Goal: Task Accomplishment & Management: Use online tool/utility

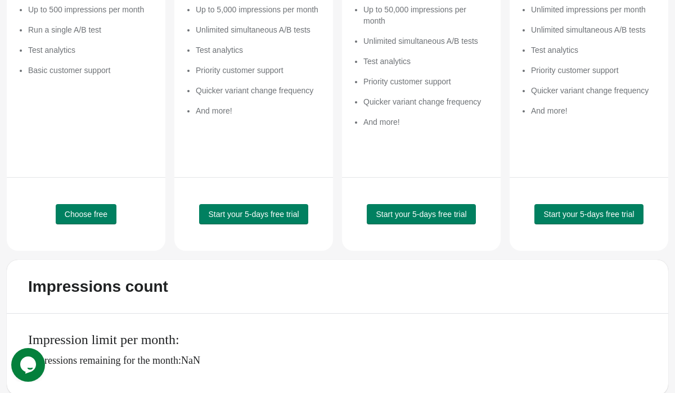
scroll to position [249, 0]
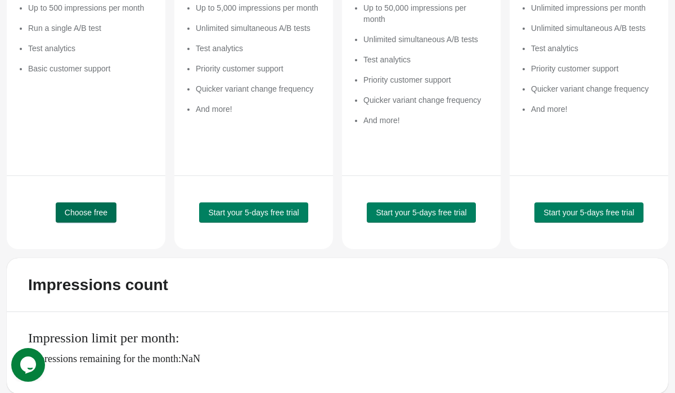
click at [97, 216] on span "Choose free" at bounding box center [86, 212] width 43 height 9
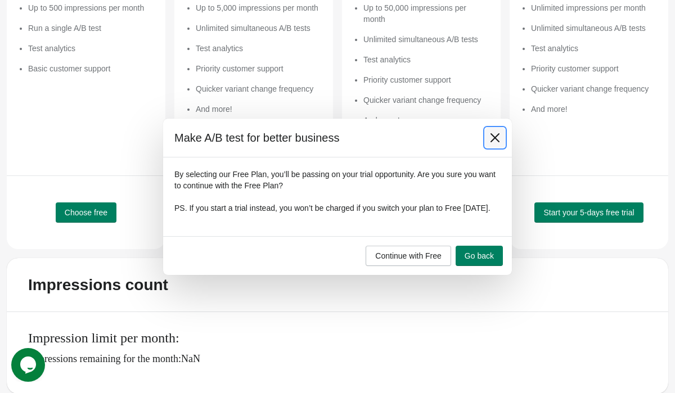
click at [490, 136] on icon at bounding box center [495, 137] width 11 height 11
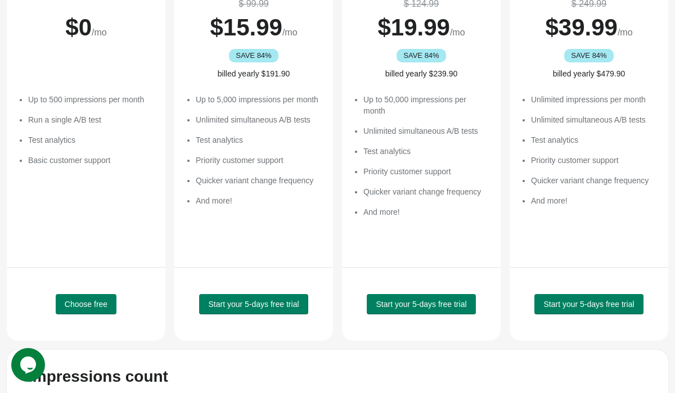
scroll to position [159, 0]
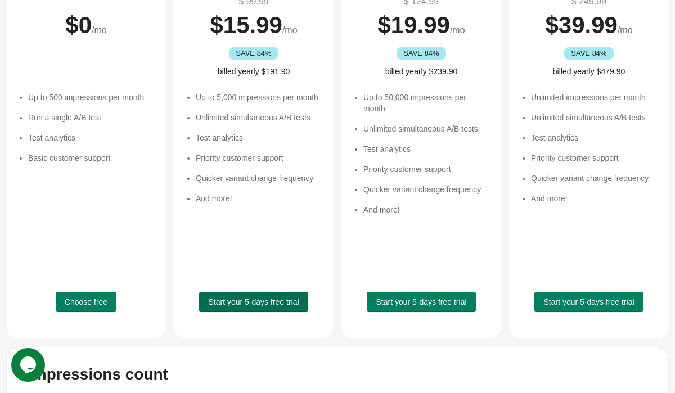
click at [257, 302] on span "Start your 5-days free trial" at bounding box center [253, 302] width 91 height 9
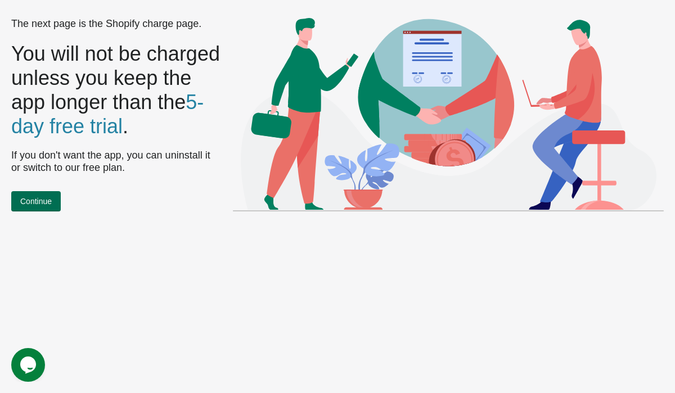
click at [47, 197] on span "Continue" at bounding box center [36, 201] width 32 height 9
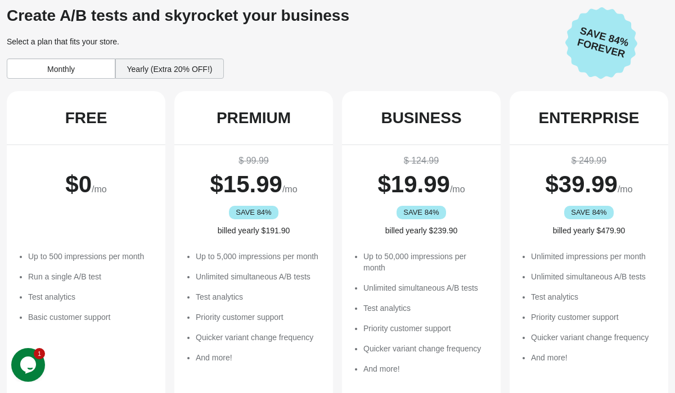
scroll to position [16, 0]
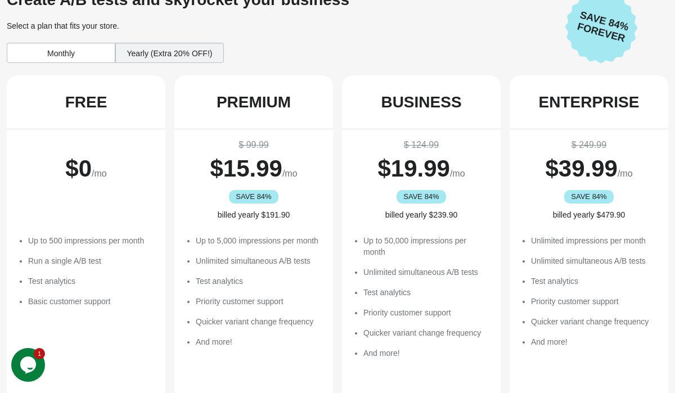
click at [177, 56] on div "Yearly (Extra 20% OFF!)" at bounding box center [169, 53] width 109 height 20
click at [167, 50] on div "Yearly (Extra 20% OFF!)" at bounding box center [169, 53] width 109 height 20
click at [78, 51] on div "Monthly" at bounding box center [61, 53] width 109 height 20
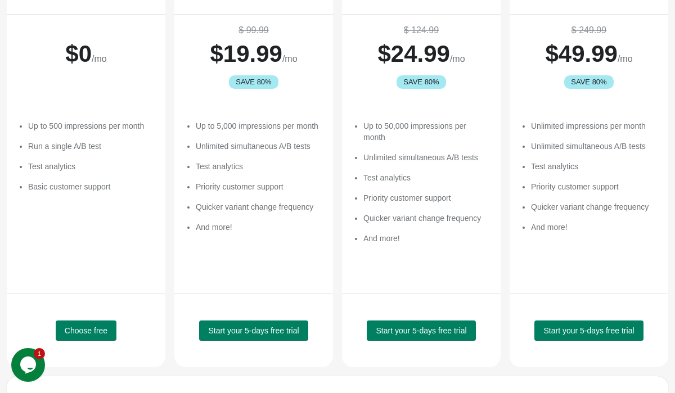
scroll to position [119, 0]
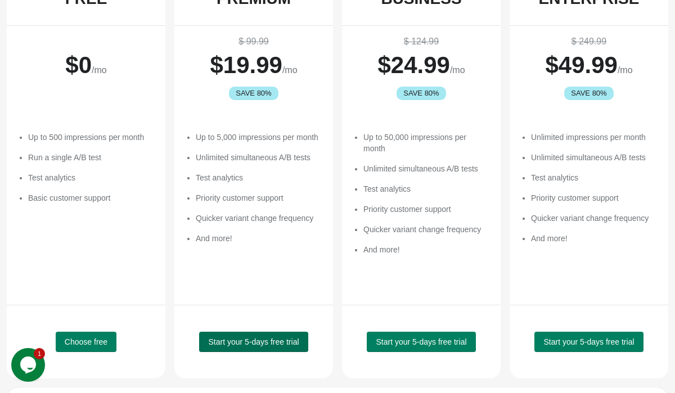
click at [255, 340] on span "Start your 5-days free trial" at bounding box center [253, 342] width 91 height 9
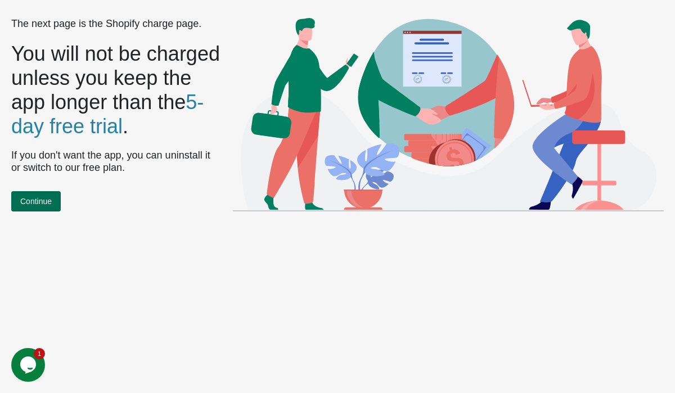
click at [47, 201] on span "Continue" at bounding box center [36, 201] width 32 height 9
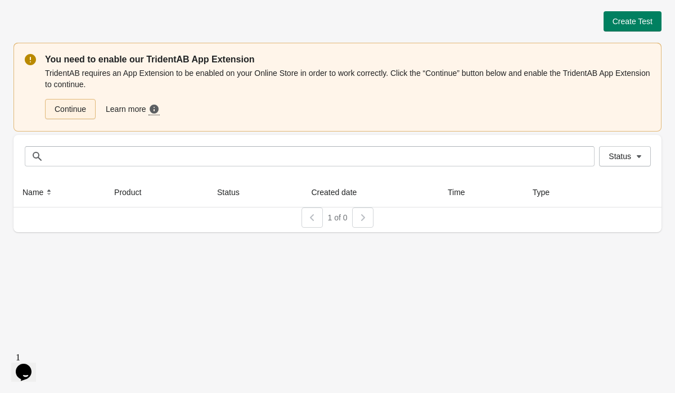
click at [75, 111] on link "Continue" at bounding box center [70, 109] width 51 height 20
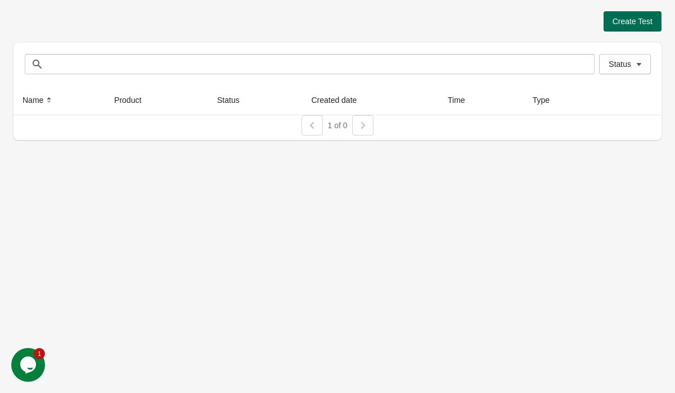
click at [613, 18] on span "Create Test" at bounding box center [633, 21] width 40 height 9
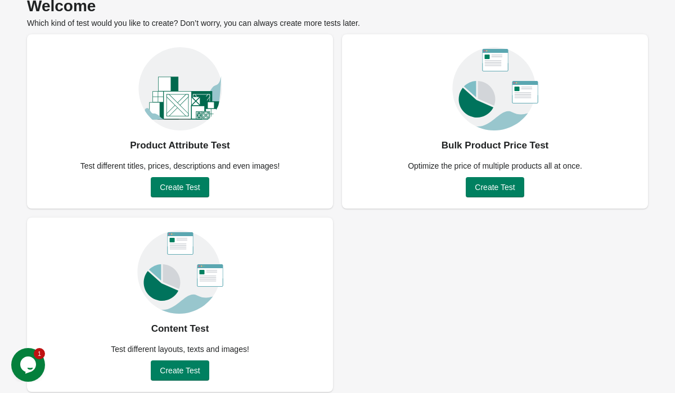
scroll to position [61, 0]
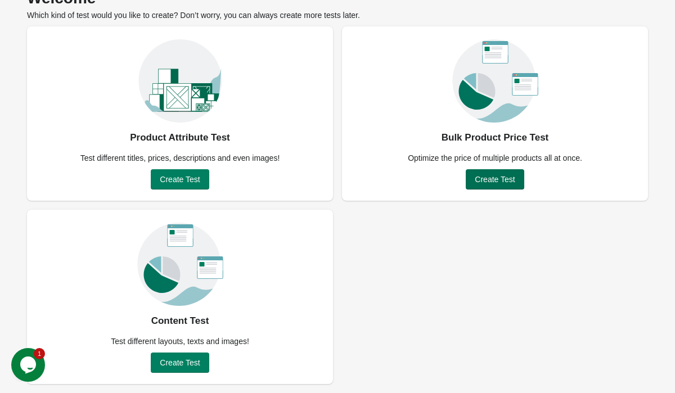
click at [495, 177] on span "Create Test" at bounding box center [495, 179] width 40 height 9
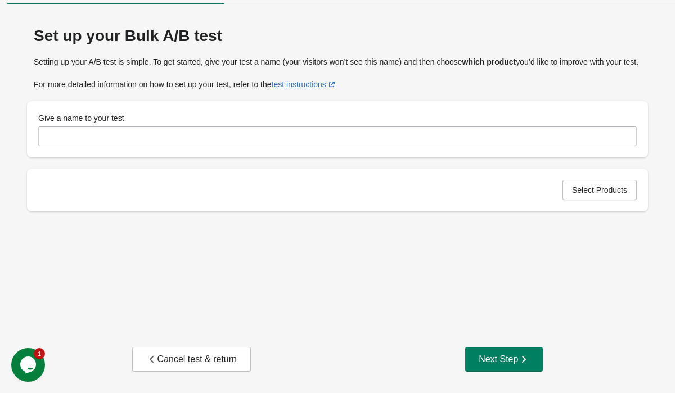
scroll to position [25, 0]
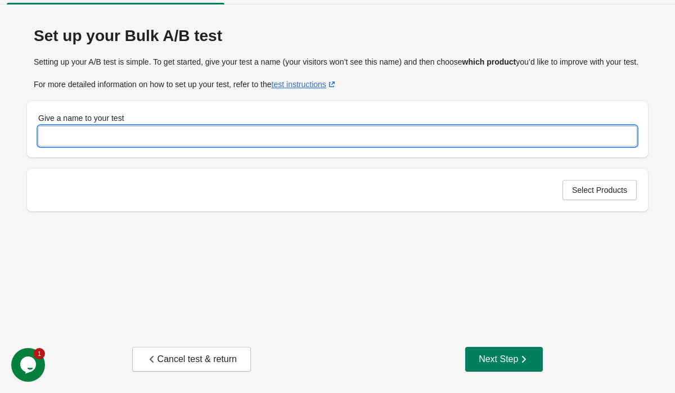
click at [292, 139] on input "Give a name to your test" at bounding box center [337, 136] width 599 height 20
type input "*********"
click at [577, 195] on button "Select Products" at bounding box center [600, 190] width 74 height 20
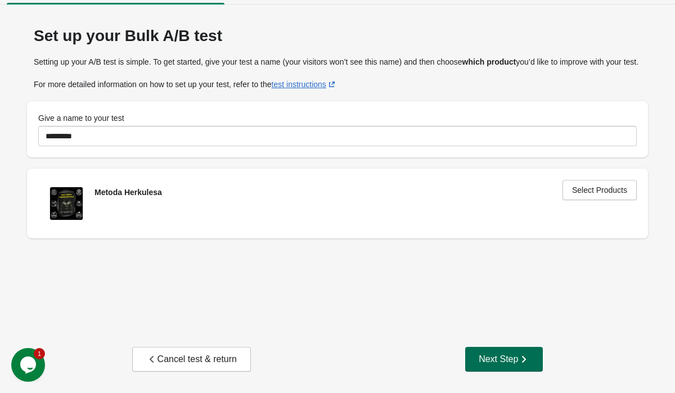
click at [491, 364] on div "Next Step" at bounding box center [504, 359] width 51 height 11
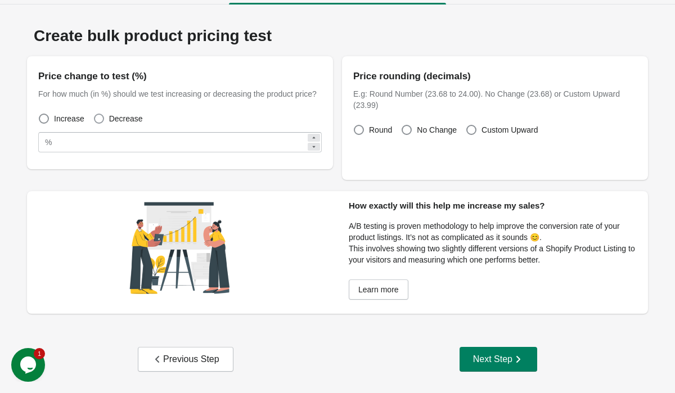
click at [99, 124] on span at bounding box center [99, 119] width 10 height 10
click at [417, 129] on span "No Change" at bounding box center [437, 129] width 40 height 11
click at [494, 129] on span "Custom Upward" at bounding box center [510, 129] width 56 height 11
click at [200, 369] on button "Previous Step" at bounding box center [186, 359] width 96 height 25
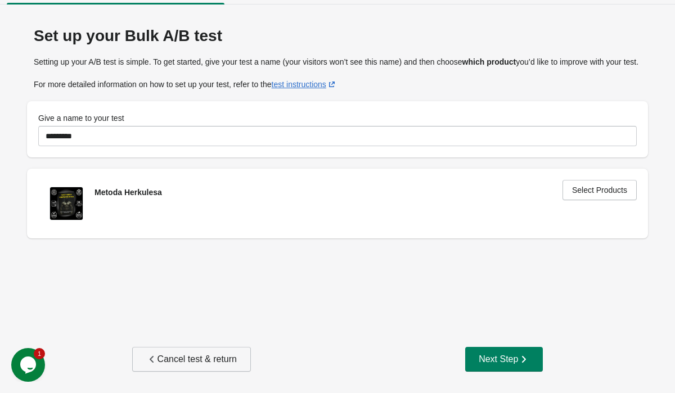
click at [208, 358] on div "Cancel test & return" at bounding box center [191, 359] width 91 height 11
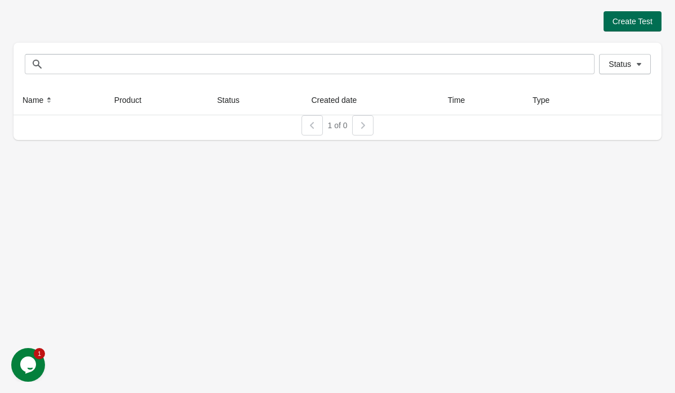
click at [634, 21] on span "Create Test" at bounding box center [633, 21] width 40 height 9
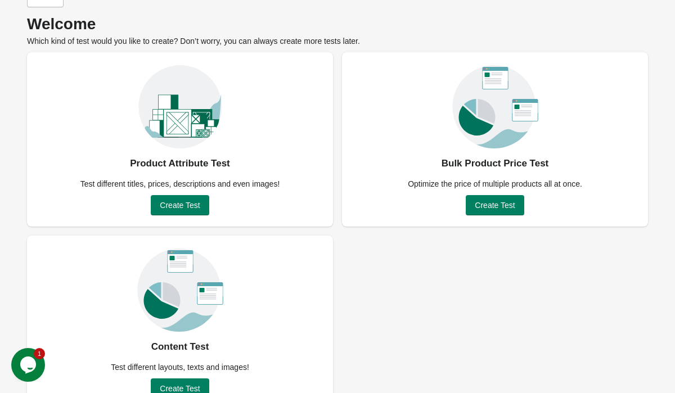
scroll to position [61, 0]
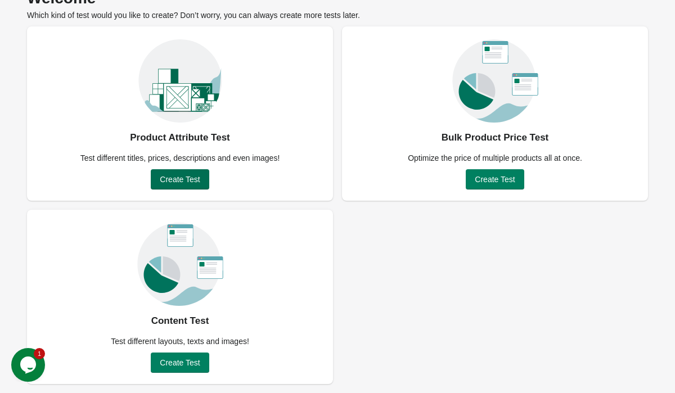
click at [195, 183] on span "Create Test" at bounding box center [180, 179] width 40 height 9
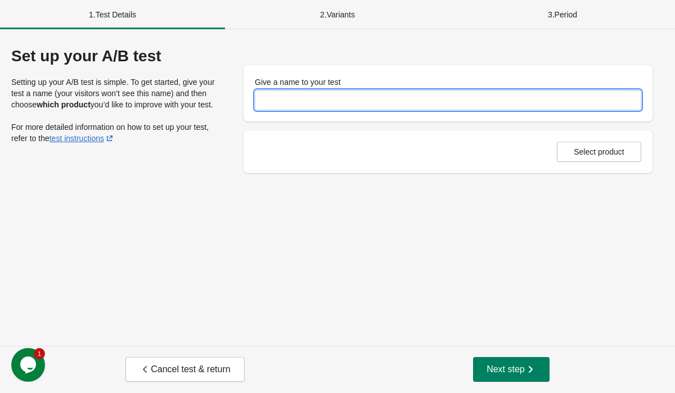
click at [316, 105] on input "Give a name to your test" at bounding box center [448, 100] width 387 height 20
type input "*********"
click at [625, 156] on button "Select product" at bounding box center [599, 152] width 84 height 20
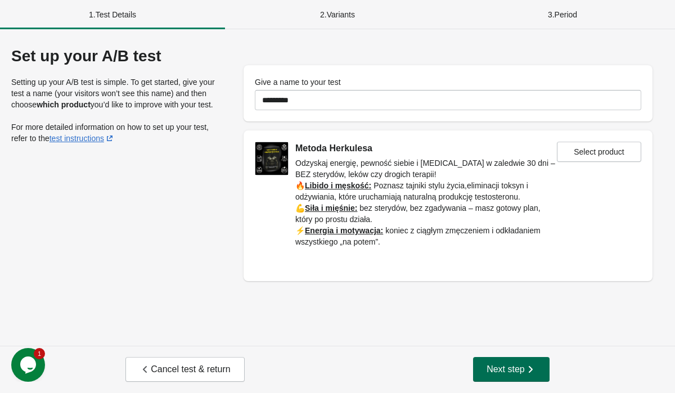
click at [509, 364] on button "Next step" at bounding box center [511, 369] width 77 height 25
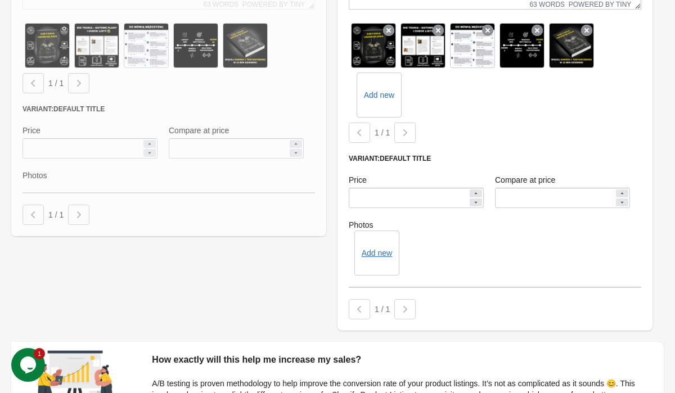
scroll to position [428, 0]
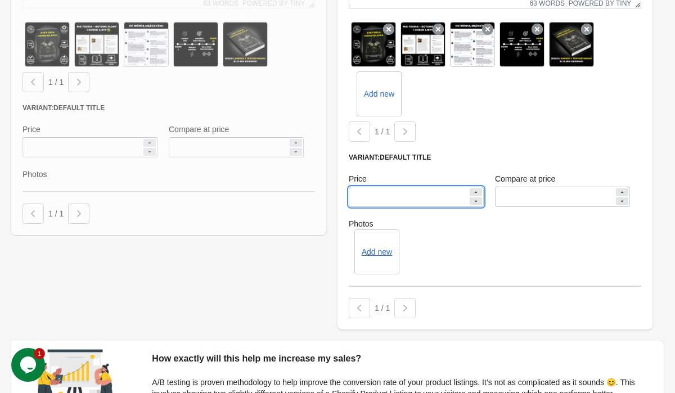
click at [361, 201] on input "*****" at bounding box center [408, 197] width 119 height 20
type input "*****"
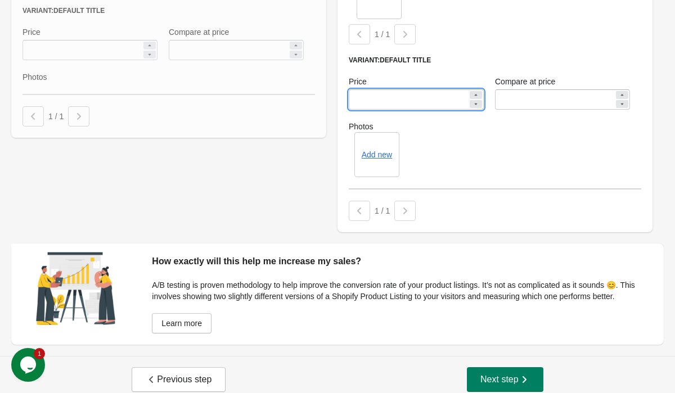
scroll to position [547, 0]
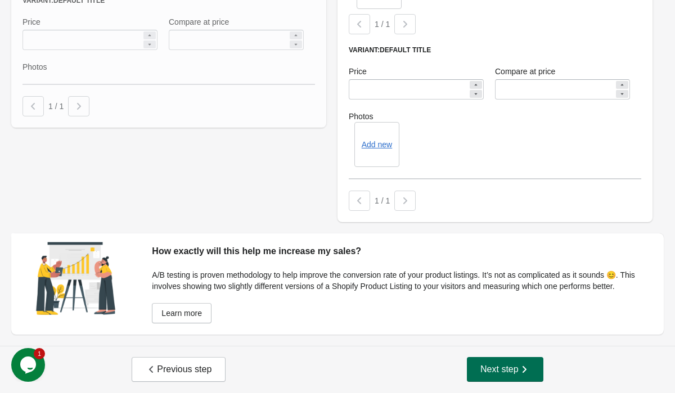
click at [501, 366] on span "Next step" at bounding box center [506, 369] width 50 height 11
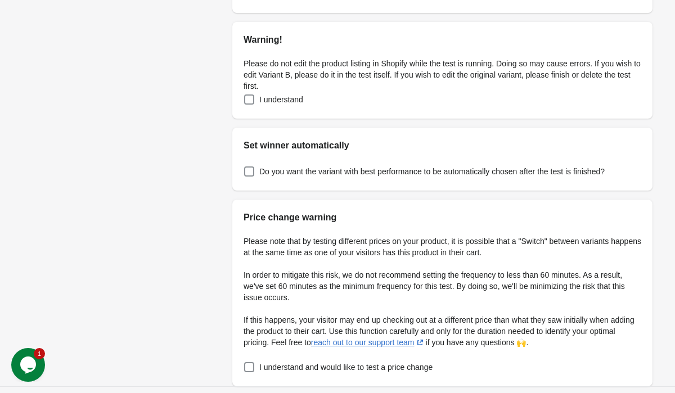
scroll to position [276, 0]
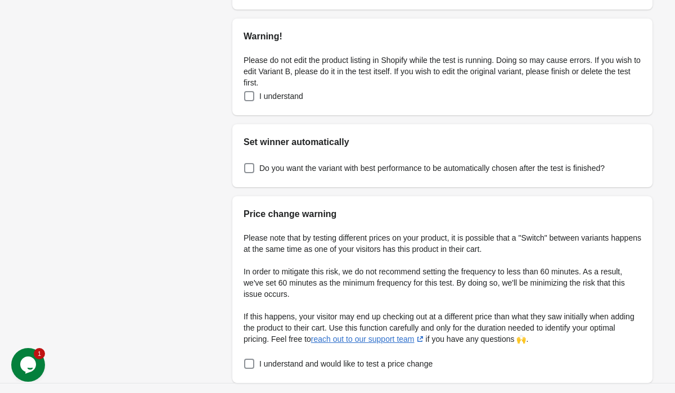
click at [241, 97] on div "Please do not edit the product listing in Shopify while the test is running. Do…" at bounding box center [442, 79] width 420 height 72
click at [247, 96] on span at bounding box center [249, 96] width 10 height 10
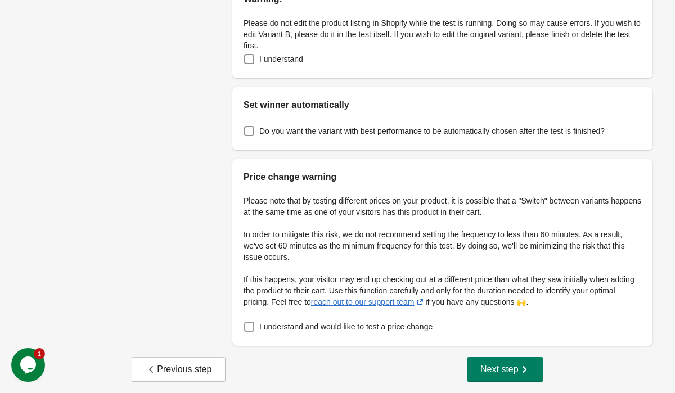
click at [251, 321] on label "I understand and would like to test a price change" at bounding box center [338, 327] width 189 height 16
click at [509, 365] on span "Next step" at bounding box center [506, 369] width 50 height 11
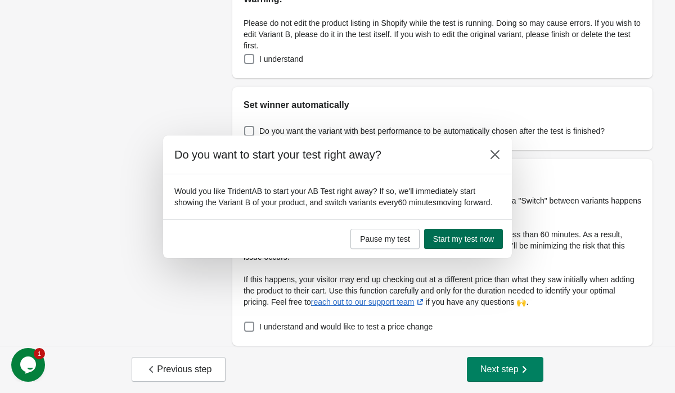
click at [470, 244] on span "Start my test now" at bounding box center [463, 239] width 61 height 9
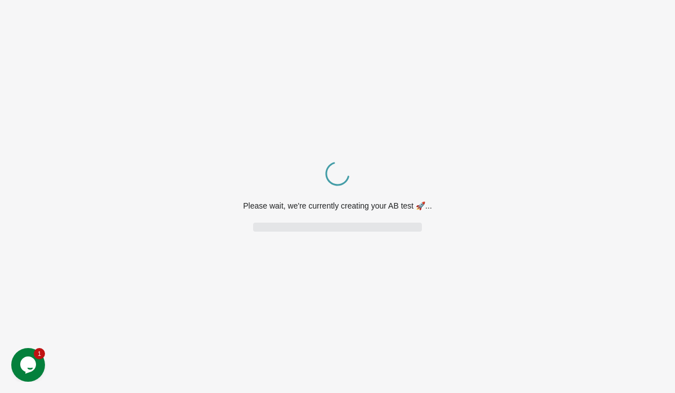
scroll to position [0, 0]
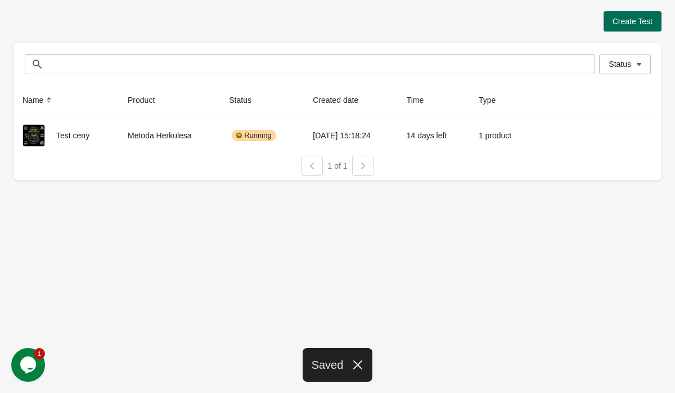
click at [626, 24] on span "Create Test" at bounding box center [633, 21] width 40 height 9
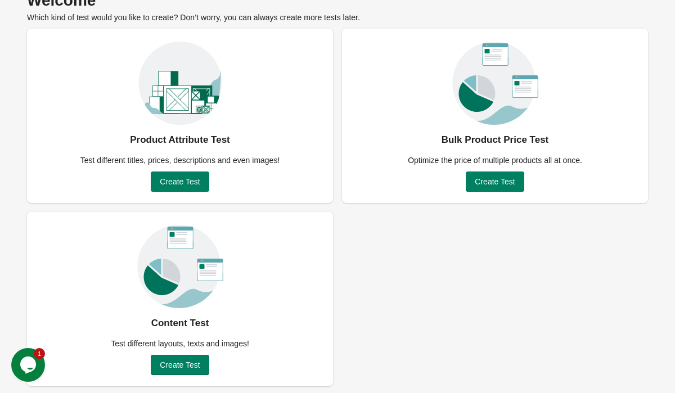
scroll to position [61, 0]
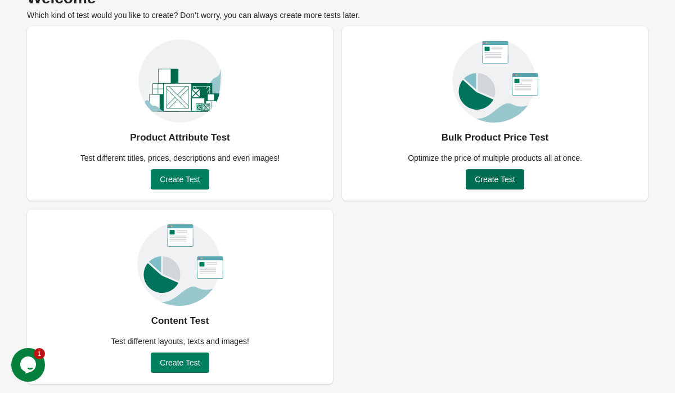
click at [508, 180] on span "Create Test" at bounding box center [495, 179] width 40 height 9
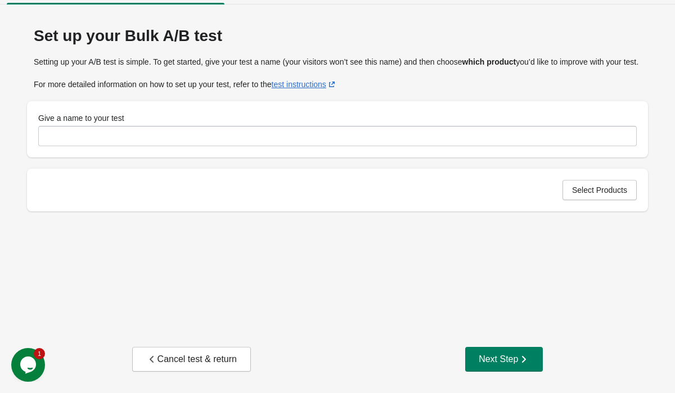
scroll to position [25, 0]
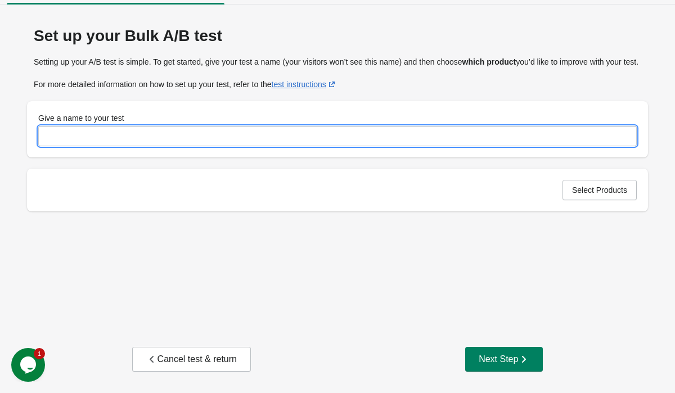
click at [369, 146] on input "Give a name to your test" at bounding box center [337, 136] width 599 height 20
type input "**"
click at [595, 195] on span "Select Products" at bounding box center [599, 190] width 55 height 9
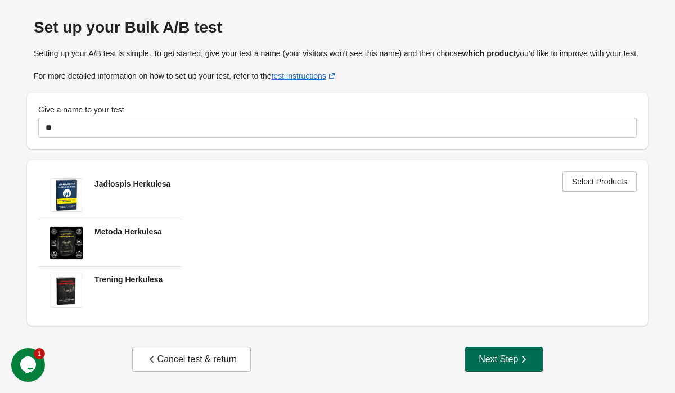
click at [512, 361] on div "Next Step" at bounding box center [504, 359] width 51 height 11
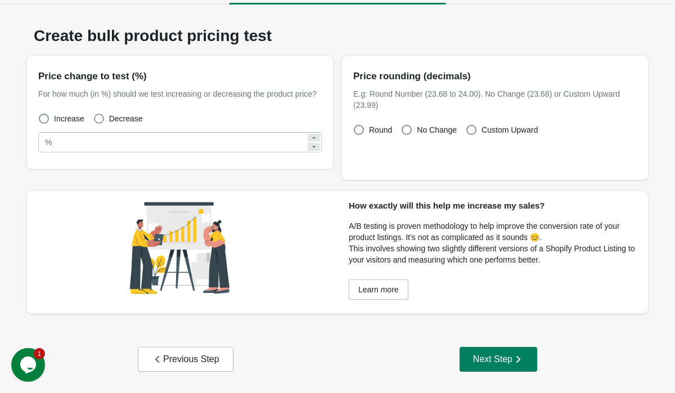
click at [103, 124] on span at bounding box center [99, 119] width 10 height 10
click at [44, 124] on span at bounding box center [44, 119] width 10 height 10
click at [175, 356] on div "Previous Step" at bounding box center [186, 359] width 68 height 11
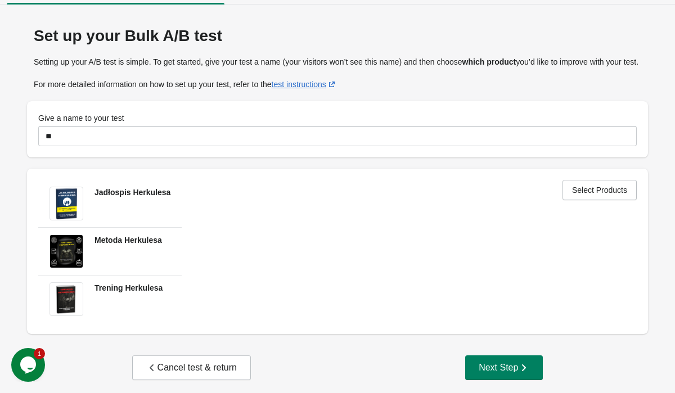
scroll to position [45, 0]
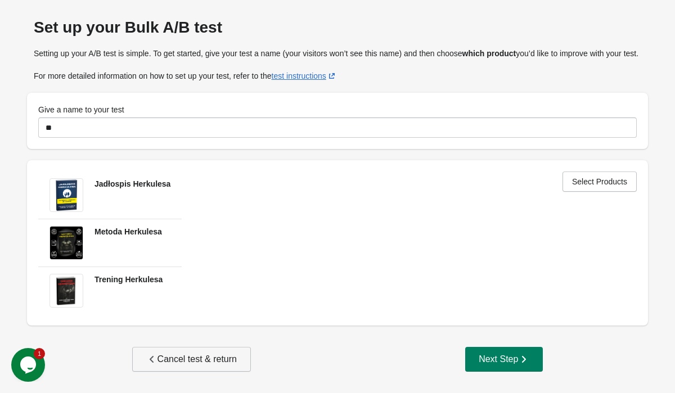
click at [207, 355] on div "Cancel test & return" at bounding box center [191, 359] width 91 height 11
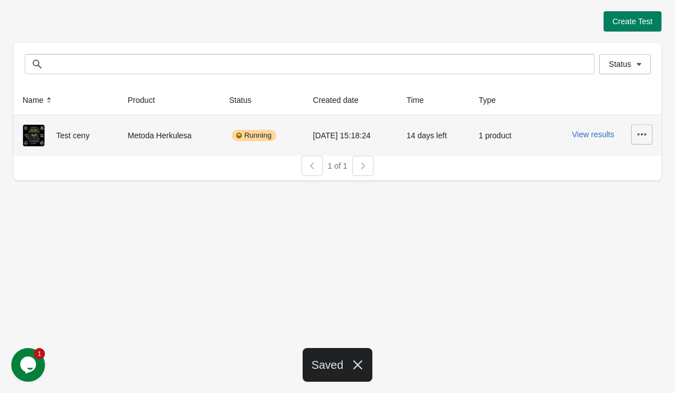
click at [639, 132] on icon "button" at bounding box center [641, 134] width 11 height 11
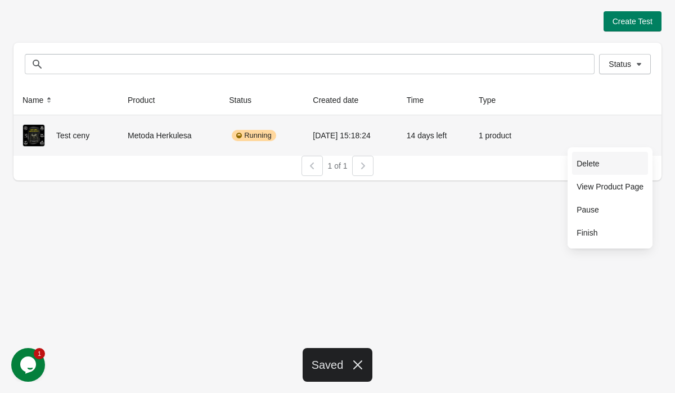
click at [594, 170] on button "Delete" at bounding box center [610, 163] width 76 height 23
click at [580, 165] on span "Delete" at bounding box center [610, 163] width 67 height 11
click at [589, 156] on button "Delete" at bounding box center [610, 163] width 76 height 23
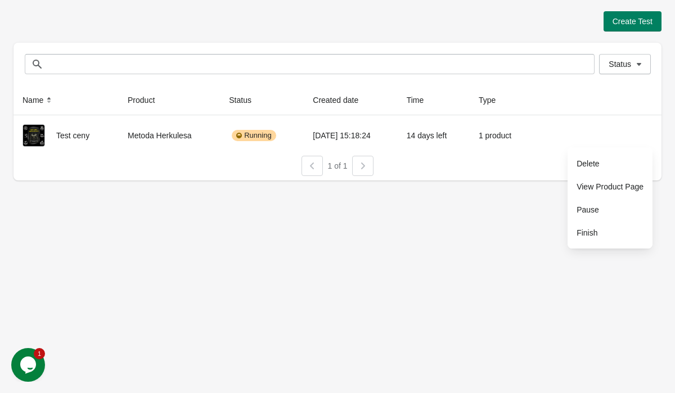
click at [364, 213] on div "Create Test Status Status Name Product Status Created date Time Type Test ceny …" at bounding box center [337, 196] width 675 height 393
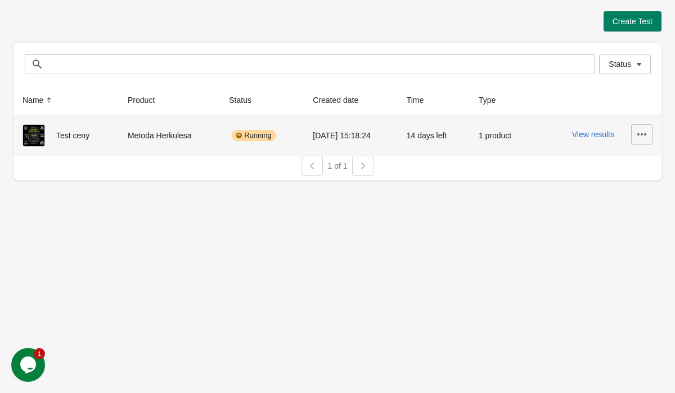
click at [649, 141] on button "button" at bounding box center [641, 134] width 21 height 20
click at [609, 212] on span "Pause" at bounding box center [610, 209] width 67 height 11
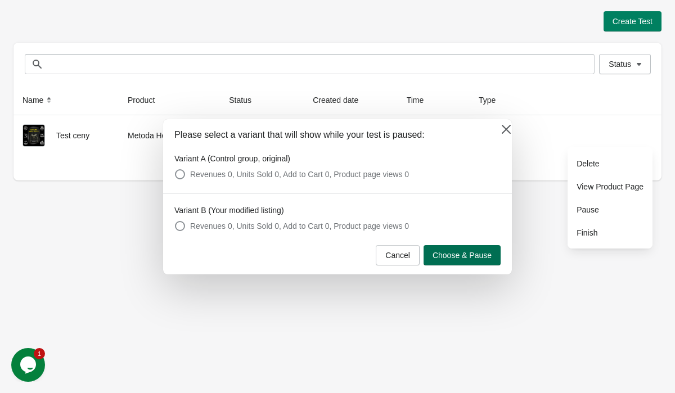
click at [467, 252] on span "Choose & Pause" at bounding box center [462, 255] width 59 height 9
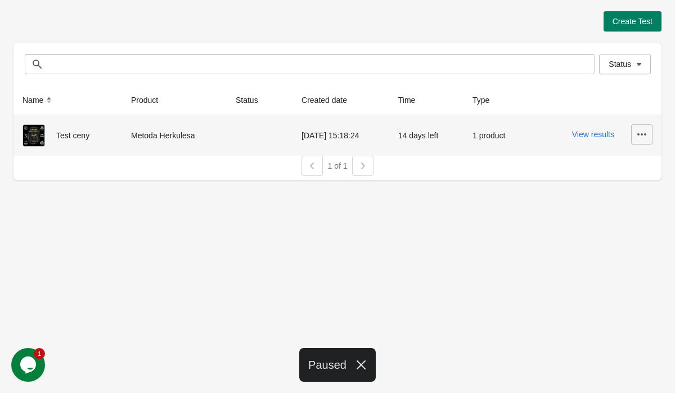
click at [641, 129] on icon "button" at bounding box center [641, 134] width 11 height 11
click at [604, 162] on span "Delete" at bounding box center [610, 163] width 67 height 11
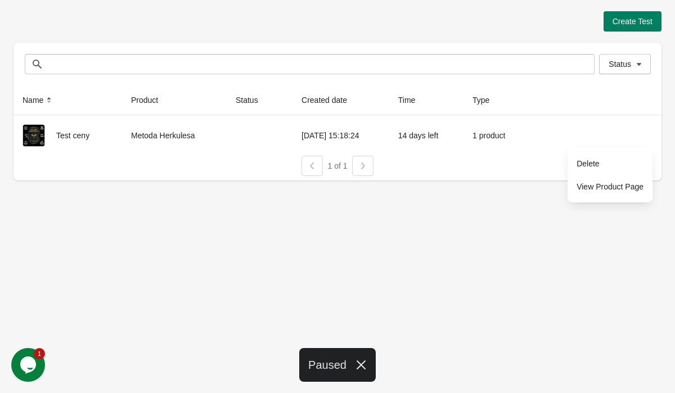
click at [464, 223] on div "Create Test Status Status Name Product Status Created date Time Type Test ceny …" at bounding box center [337, 196] width 675 height 393
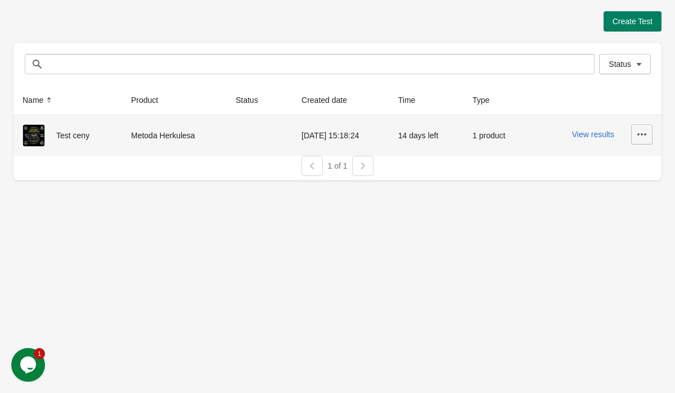
click at [640, 131] on icon "button" at bounding box center [641, 134] width 11 height 11
click at [612, 173] on button "Delete" at bounding box center [610, 163] width 76 height 23
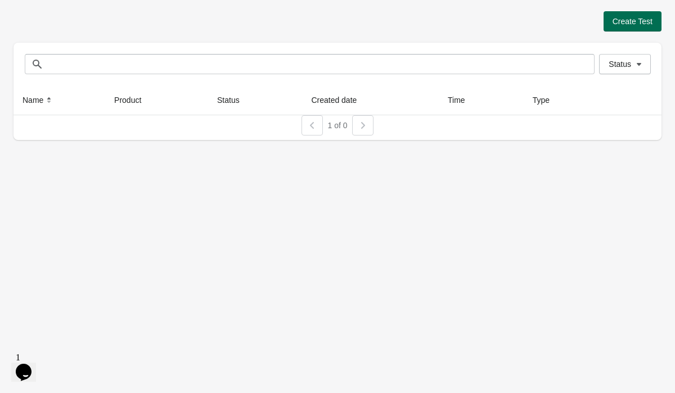
click at [632, 24] on span "Create Test" at bounding box center [633, 21] width 40 height 9
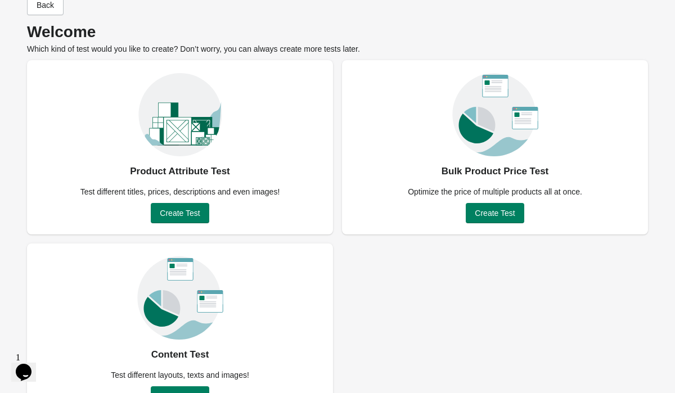
scroll to position [61, 0]
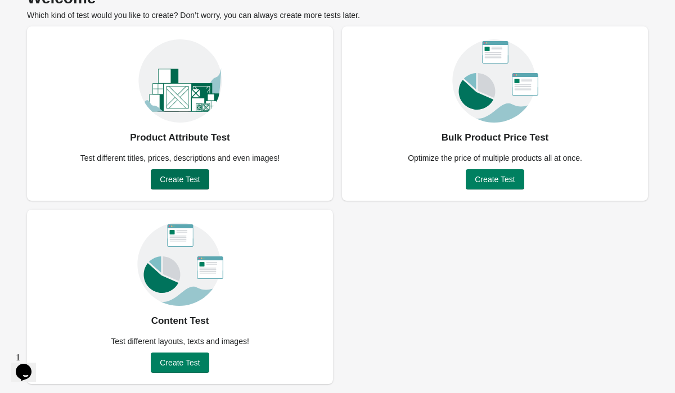
click at [187, 178] on span "Create Test" at bounding box center [180, 179] width 40 height 9
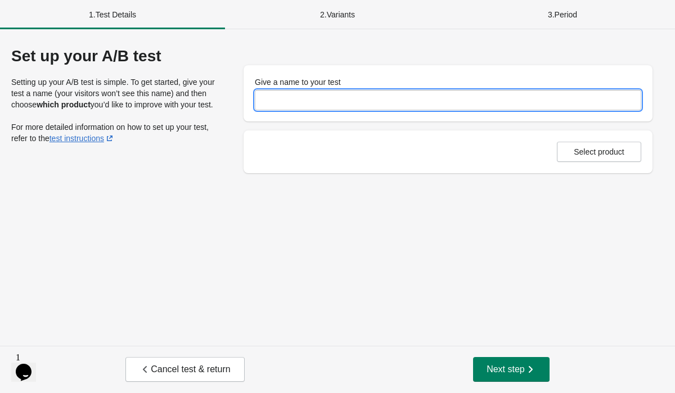
click at [354, 104] on input "Give a name to your test" at bounding box center [448, 100] width 387 height 20
type input "********"
click at [577, 150] on span "Select product" at bounding box center [599, 151] width 51 height 9
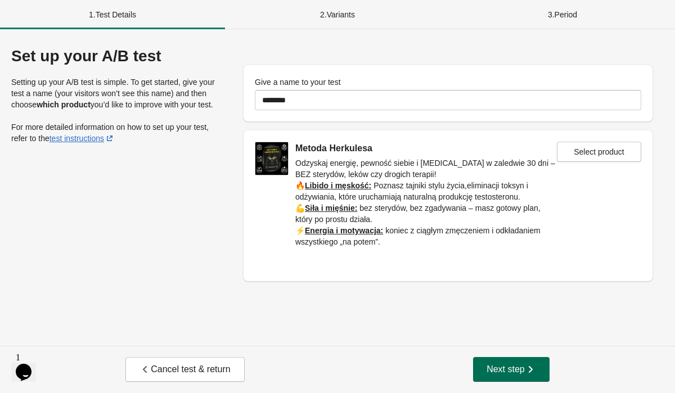
click at [530, 372] on icon "button" at bounding box center [530, 369] width 11 height 11
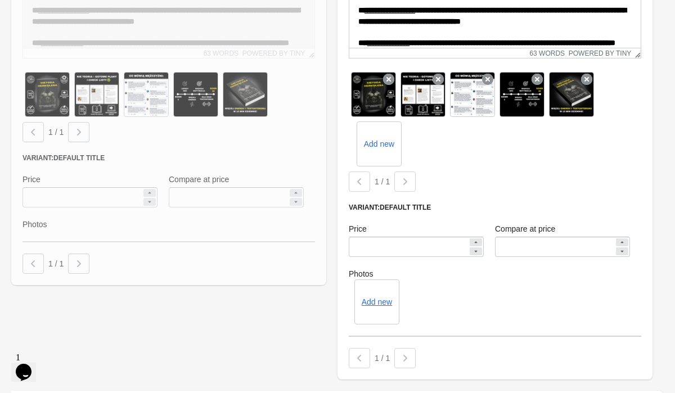
scroll to position [379, 0]
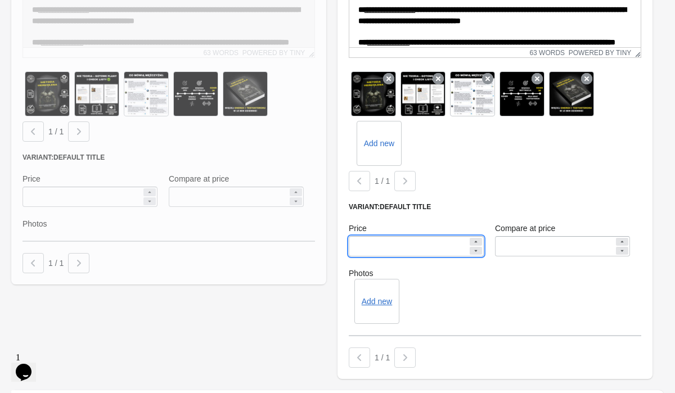
click at [362, 245] on input "*****" at bounding box center [408, 246] width 119 height 20
type input "*****"
click at [508, 244] on input "******" at bounding box center [554, 246] width 119 height 20
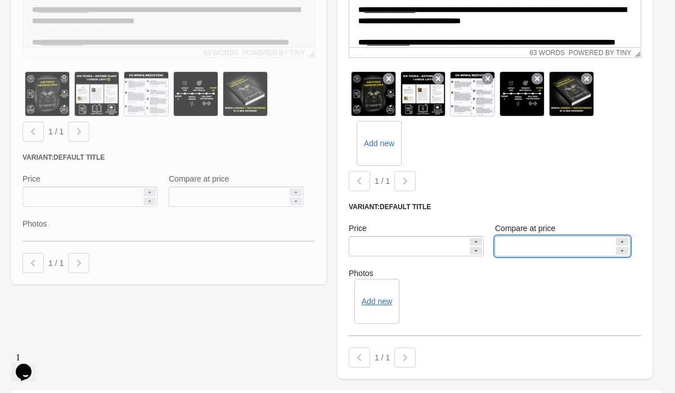
type input "******"
click at [579, 289] on div "Add new" at bounding box center [495, 301] width 293 height 45
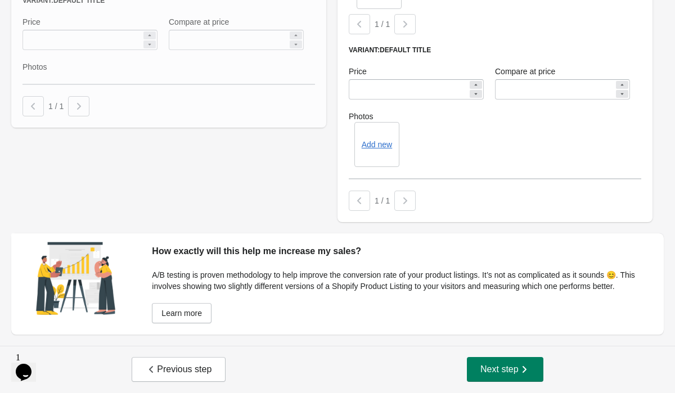
scroll to position [547, 0]
click at [531, 365] on button "Next step" at bounding box center [505, 369] width 77 height 25
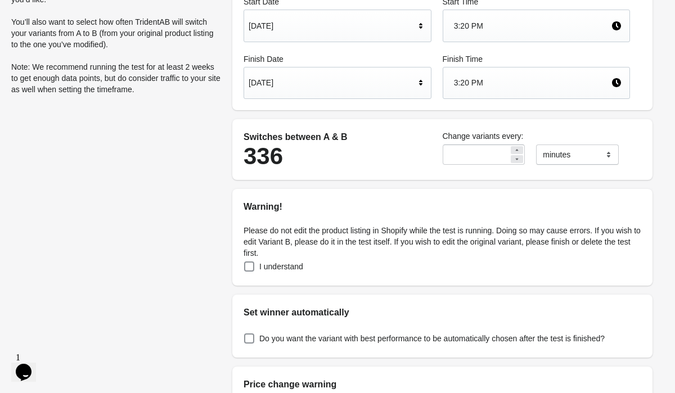
scroll to position [199, 0]
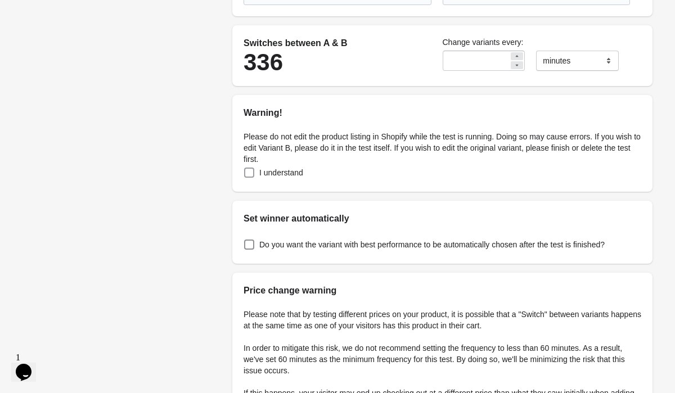
click at [253, 170] on span at bounding box center [249, 173] width 10 height 10
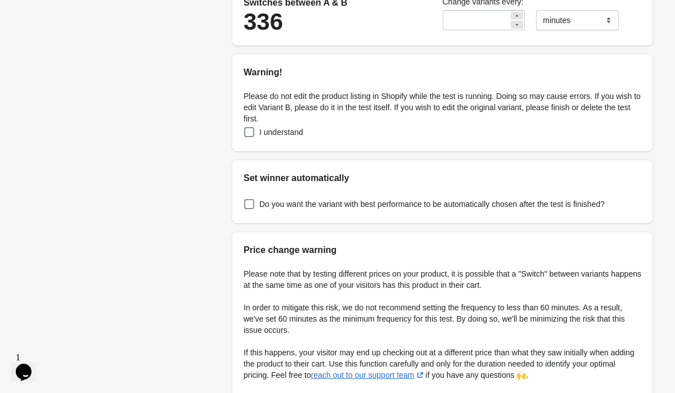
scroll to position [313, 0]
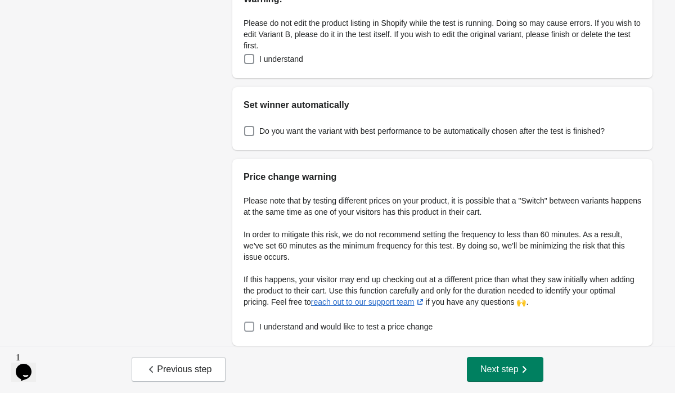
click at [255, 324] on label "I understand and would like to test a price change" at bounding box center [338, 327] width 189 height 16
click at [512, 378] on button "Next step" at bounding box center [505, 369] width 77 height 25
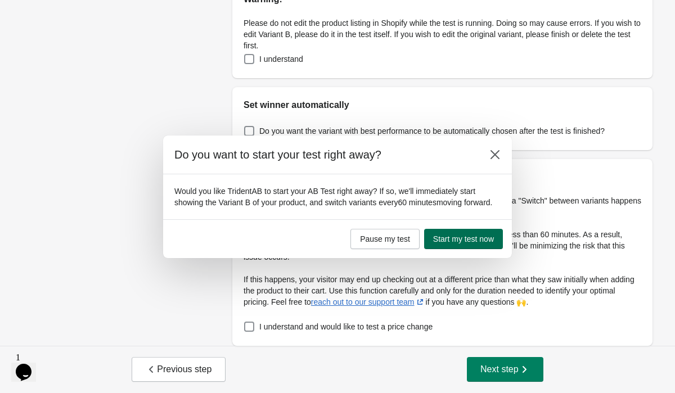
click at [488, 244] on span "Start my test now" at bounding box center [463, 239] width 61 height 9
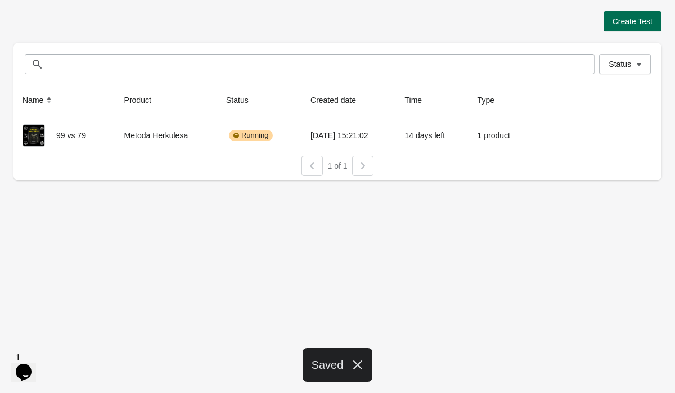
click at [628, 21] on span "Create Test" at bounding box center [633, 21] width 40 height 9
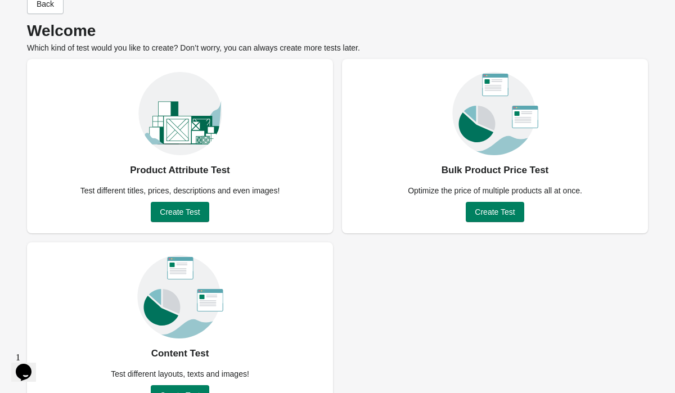
scroll to position [61, 0]
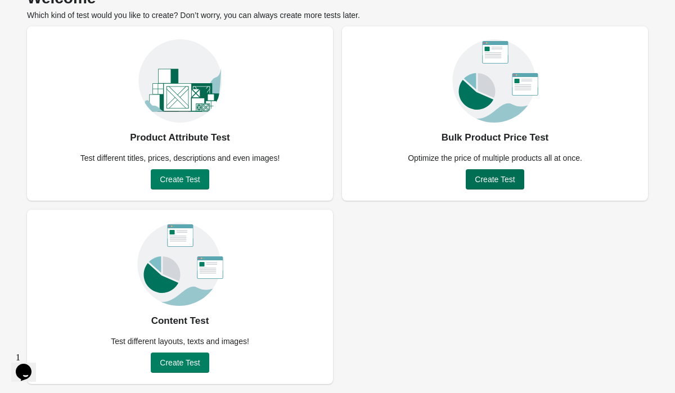
click at [497, 180] on span "Create Test" at bounding box center [495, 179] width 40 height 9
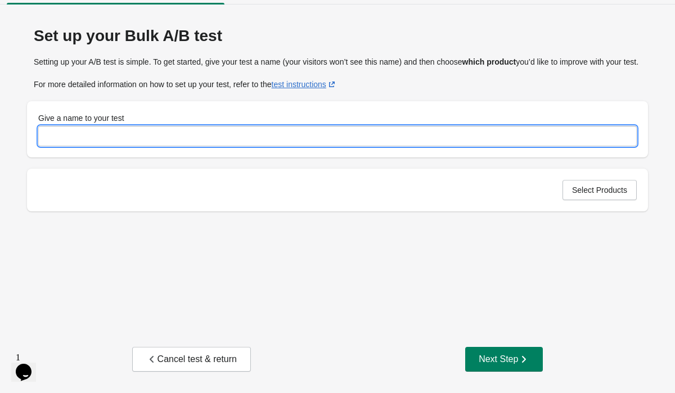
click at [476, 139] on input "Give a name to your test" at bounding box center [337, 136] width 599 height 20
type input "****"
click at [621, 200] on button "Select Products" at bounding box center [600, 190] width 74 height 20
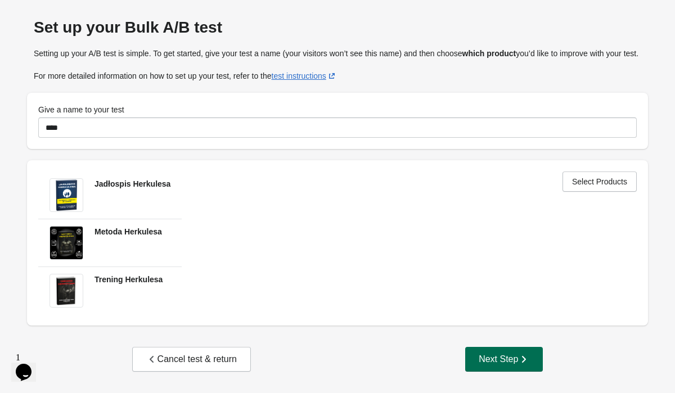
click at [514, 352] on button "Next Step" at bounding box center [504, 359] width 78 height 25
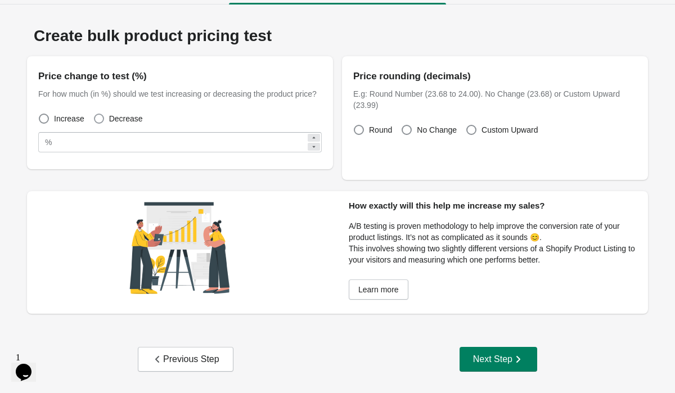
click at [101, 124] on span at bounding box center [99, 119] width 10 height 10
click at [504, 361] on div "Next Step" at bounding box center [498, 359] width 51 height 11
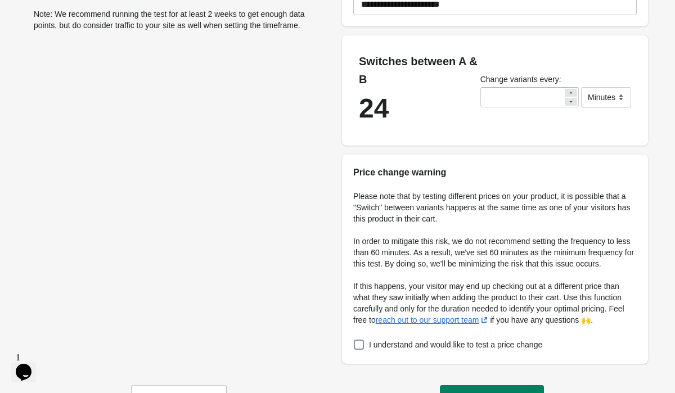
scroll to position [201, 0]
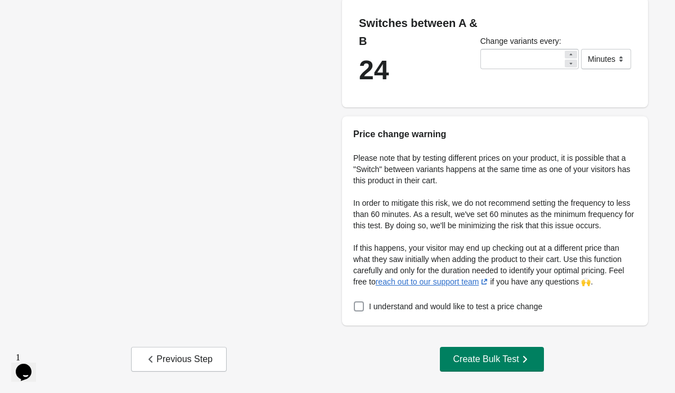
click at [360, 306] on span at bounding box center [359, 307] width 10 height 10
click at [519, 362] on div "Create Bulk Test" at bounding box center [492, 359] width 77 height 11
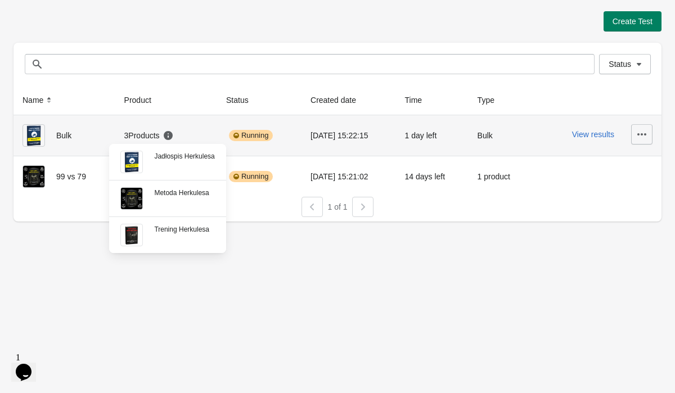
click at [641, 140] on icon "button" at bounding box center [641, 134] width 11 height 11
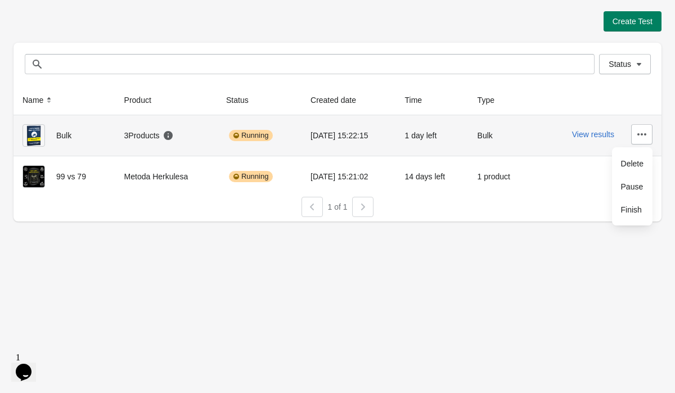
click at [290, 128] on td "Running" at bounding box center [259, 135] width 84 height 41
click at [66, 138] on div "Bulk" at bounding box center [65, 135] width 84 height 23
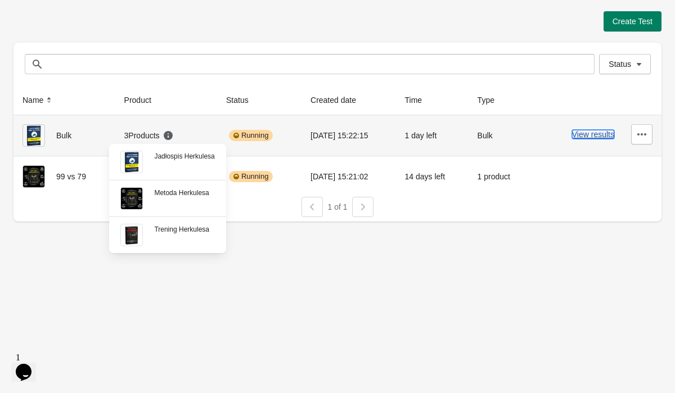
click at [589, 136] on button "View results" at bounding box center [593, 134] width 42 height 9
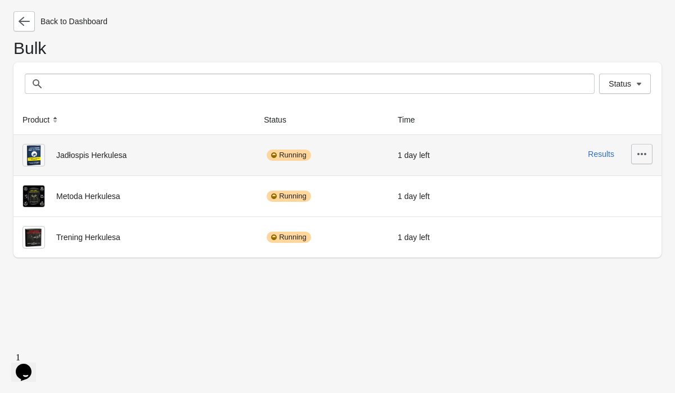
click at [644, 155] on icon "button" at bounding box center [641, 154] width 11 height 11
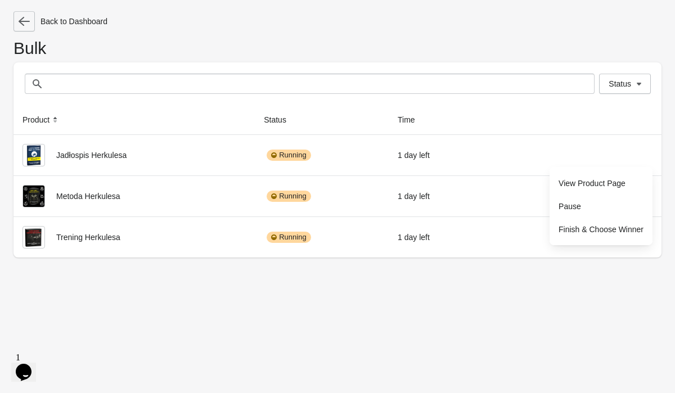
click at [24, 27] on button "button" at bounding box center [24, 21] width 21 height 20
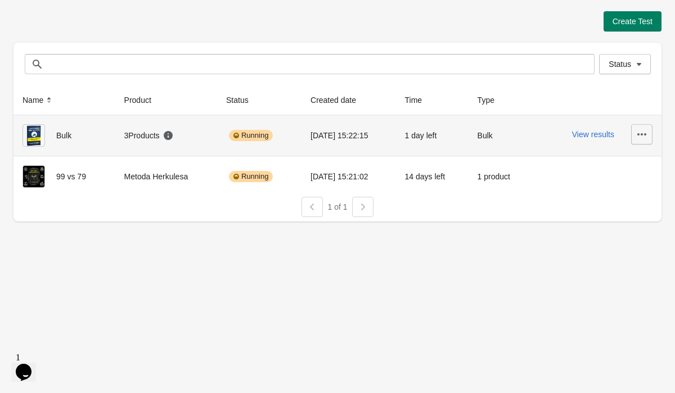
click at [640, 136] on icon "button" at bounding box center [641, 134] width 11 height 11
click at [631, 188] on span "Pause" at bounding box center [632, 186] width 23 height 11
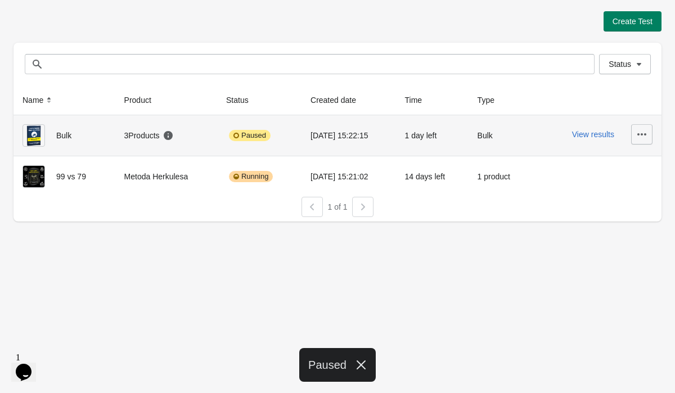
click at [644, 139] on icon "button" at bounding box center [641, 134] width 11 height 11
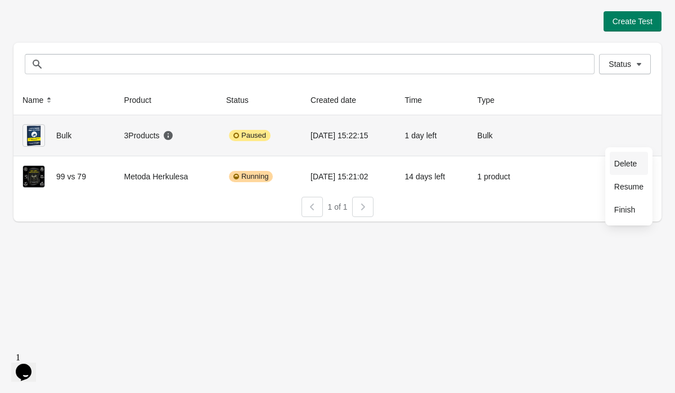
click at [620, 158] on button "Delete" at bounding box center [629, 163] width 38 height 23
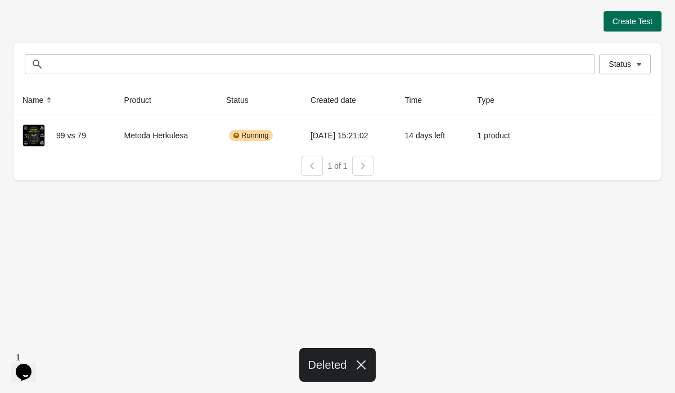
click at [629, 29] on button "Create Test" at bounding box center [633, 21] width 58 height 20
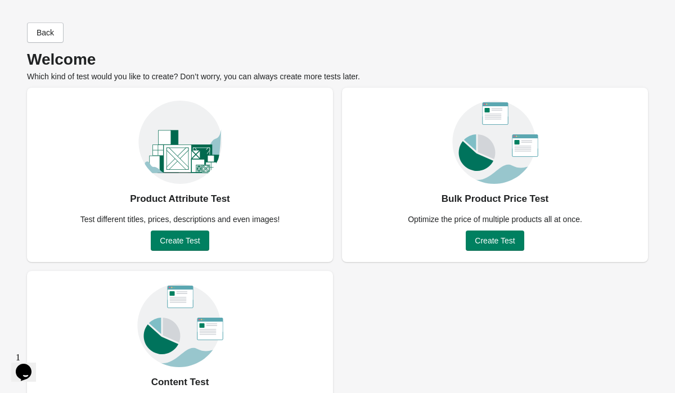
scroll to position [61, 0]
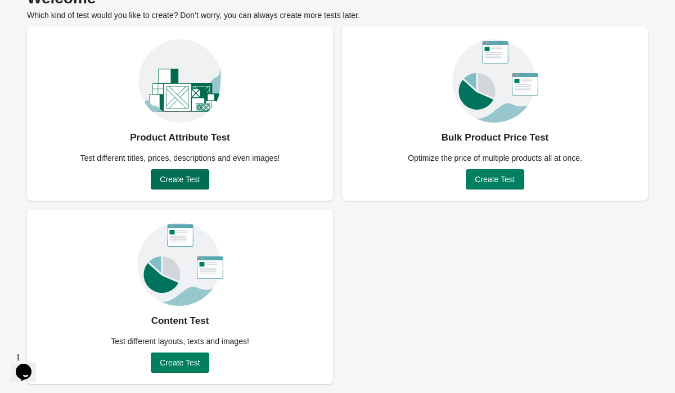
click at [191, 180] on span "Create Test" at bounding box center [180, 179] width 40 height 9
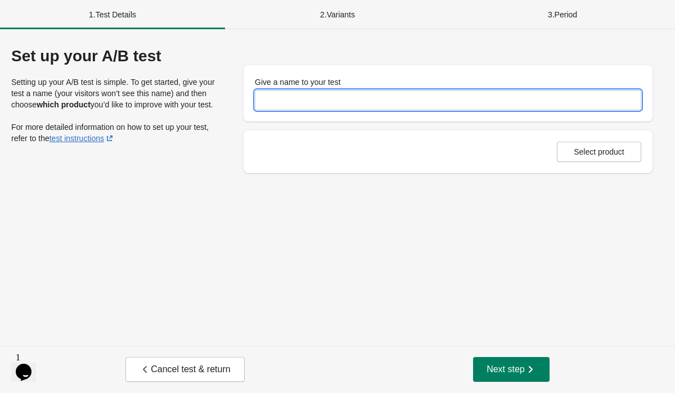
click at [299, 101] on input "Give a name to your test" at bounding box center [448, 100] width 387 height 20
type input "********"
click at [574, 150] on span "Select product" at bounding box center [599, 151] width 51 height 9
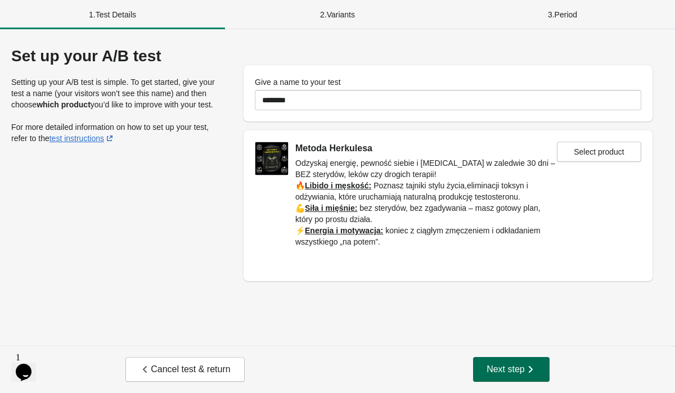
click at [519, 375] on button "Next step" at bounding box center [511, 369] width 77 height 25
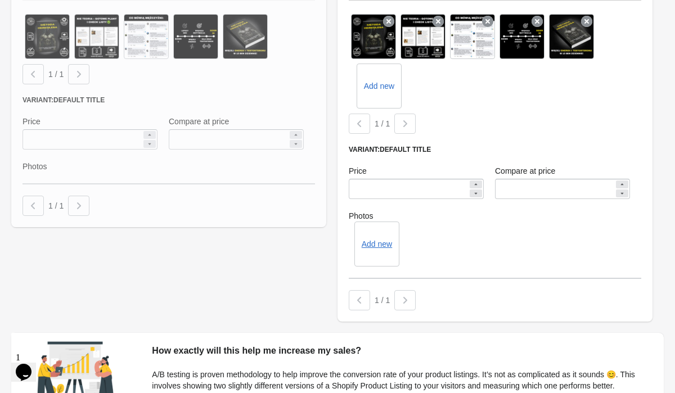
scroll to position [453, 0]
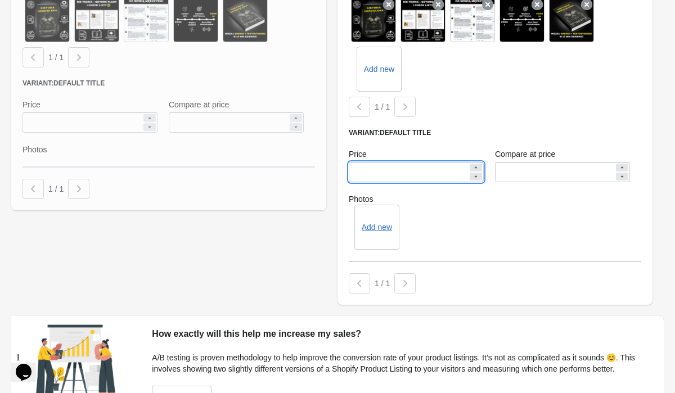
click at [359, 174] on input "*****" at bounding box center [408, 172] width 119 height 20
click at [491, 253] on div "Variant: Default Title Price ***** Compare at price ****** Photos Add new" at bounding box center [495, 195] width 293 height 134
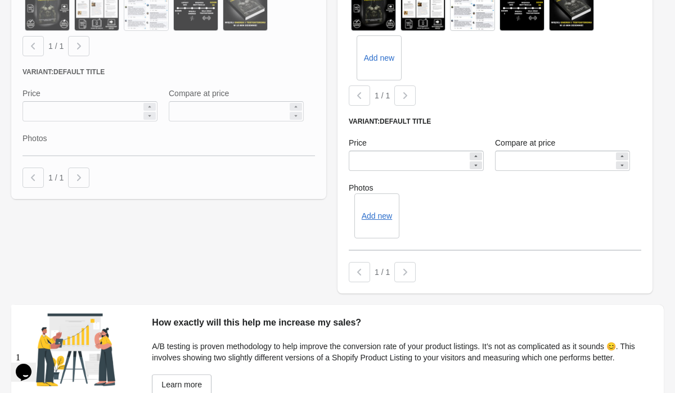
scroll to position [470, 0]
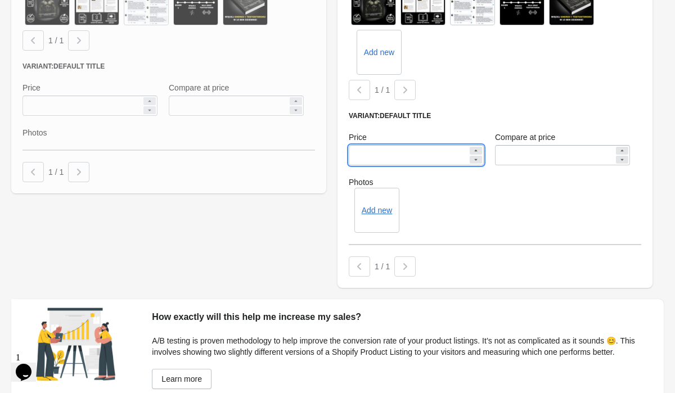
click at [364, 154] on input "*****" at bounding box center [408, 155] width 119 height 20
click at [358, 153] on input "*****" at bounding box center [408, 155] width 119 height 20
type input "*****"
click at [418, 187] on label "Photos" at bounding box center [495, 182] width 293 height 11
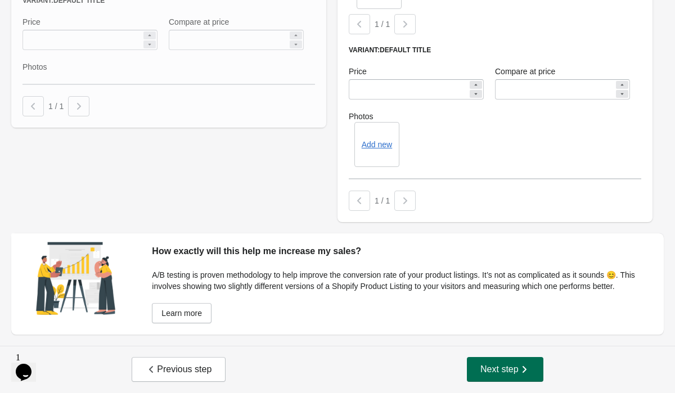
click at [514, 376] on button "Next step" at bounding box center [505, 369] width 77 height 25
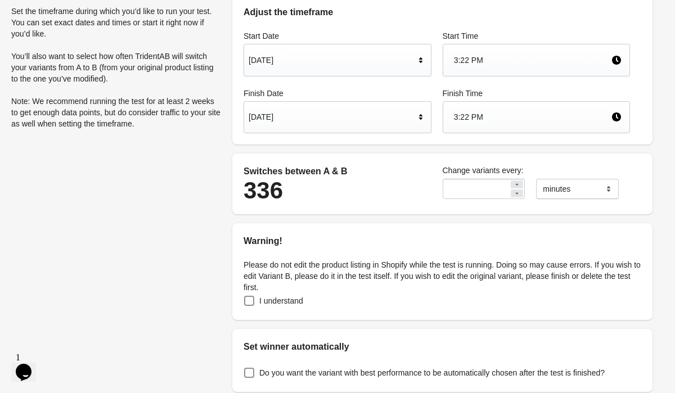
scroll to position [313, 0]
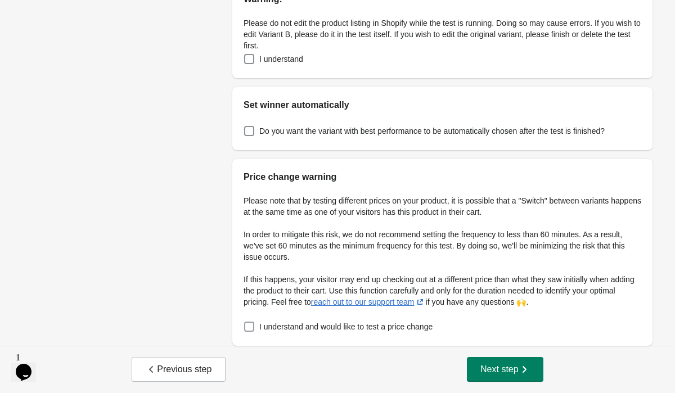
click at [248, 324] on span at bounding box center [249, 327] width 10 height 10
click at [248, 62] on span at bounding box center [249, 59] width 10 height 10
click at [507, 365] on span "Next step" at bounding box center [506, 369] width 50 height 11
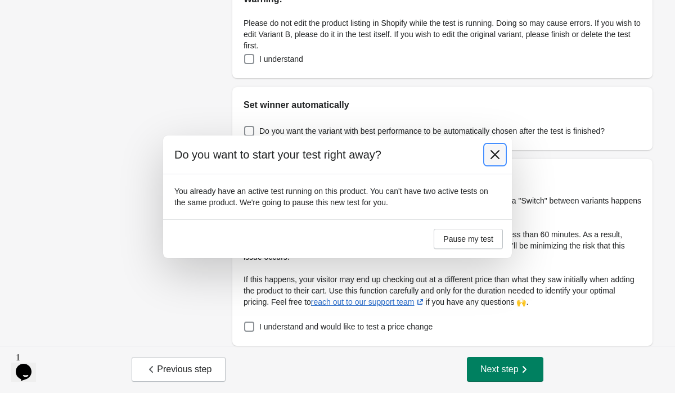
click at [487, 159] on button at bounding box center [495, 155] width 20 height 20
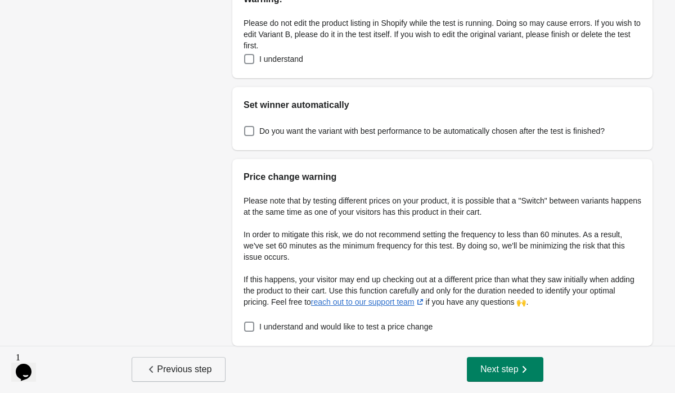
click at [175, 364] on span "Previous step" at bounding box center [179, 369] width 66 height 11
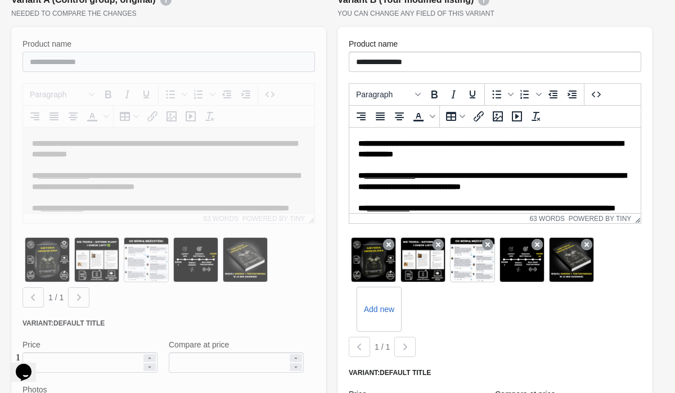
scroll to position [0, 0]
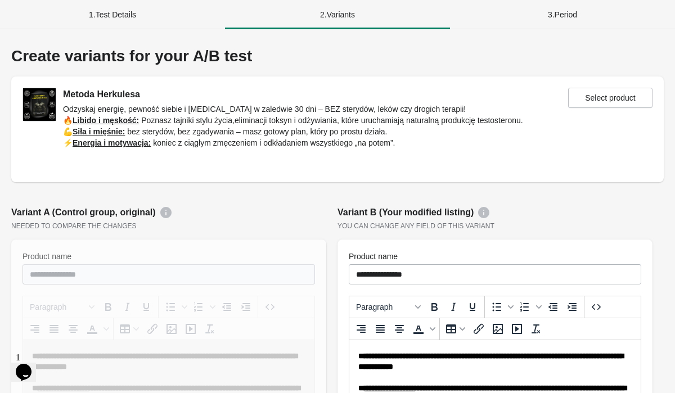
click at [120, 20] on div "1 . Test Details" at bounding box center [112, 14] width 225 height 29
click at [129, 9] on div "1 . Test Details" at bounding box center [112, 14] width 225 height 29
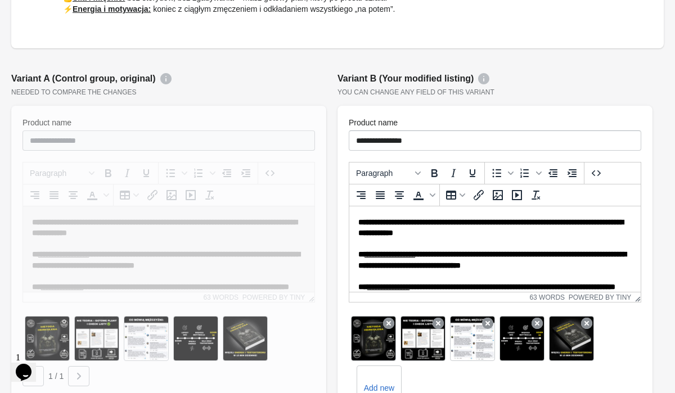
scroll to position [547, 0]
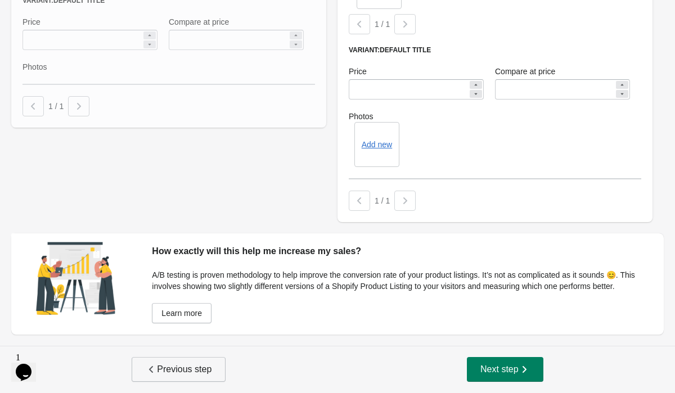
click at [216, 372] on button "Previous step" at bounding box center [179, 369] width 94 height 25
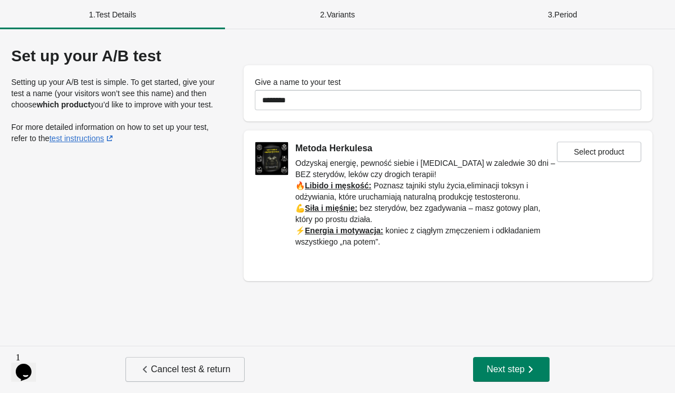
scroll to position [0, 0]
click at [216, 372] on span "Cancel test & return" at bounding box center [185, 369] width 91 height 11
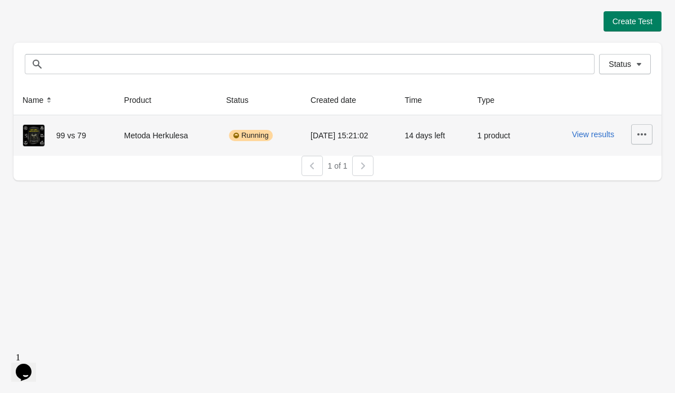
click at [646, 136] on icon "button" at bounding box center [641, 134] width 11 height 11
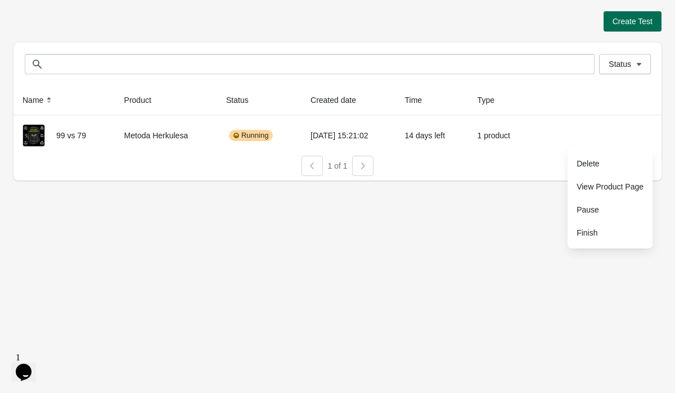
click at [638, 27] on button "Create Test" at bounding box center [633, 21] width 58 height 20
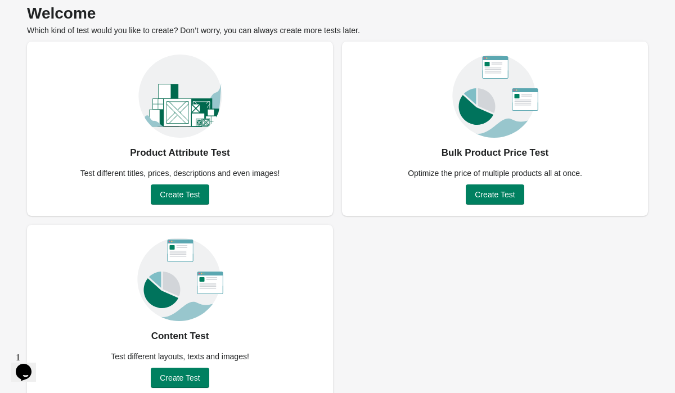
scroll to position [61, 0]
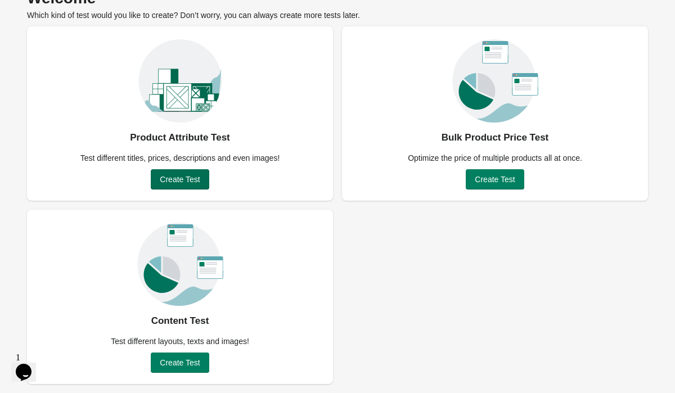
click at [192, 172] on button "Create Test" at bounding box center [180, 179] width 58 height 20
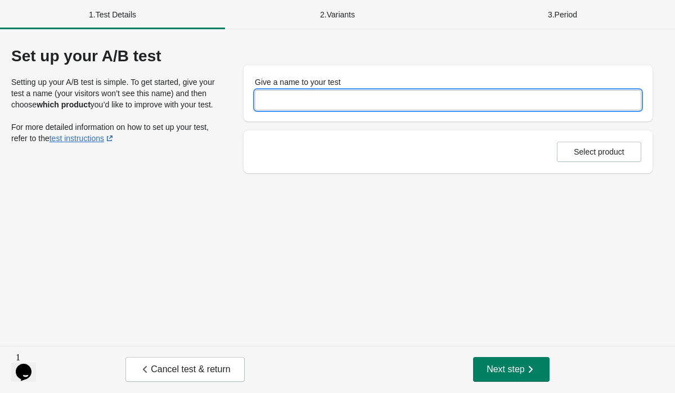
click at [337, 101] on input "Give a name to your test" at bounding box center [448, 100] width 387 height 20
click at [301, 102] on input "Give a name to your test" at bounding box center [448, 100] width 387 height 20
type input "***"
click at [581, 156] on button "Select product" at bounding box center [599, 152] width 84 height 20
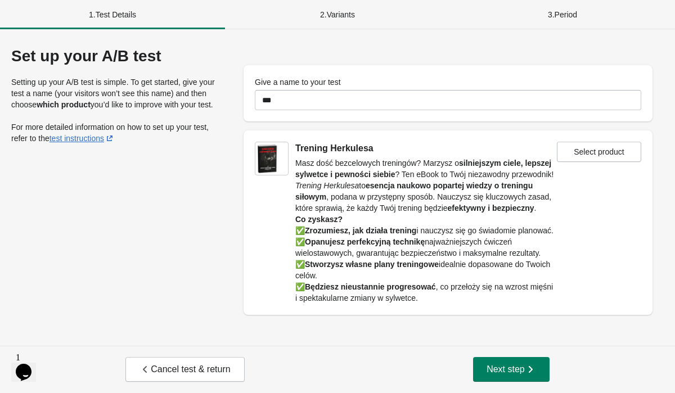
scroll to position [3, 0]
click at [523, 366] on span "Next step" at bounding box center [512, 369] width 50 height 11
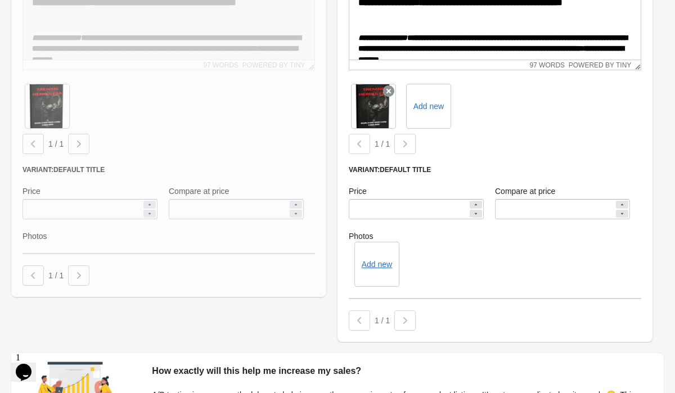
scroll to position [494, 0]
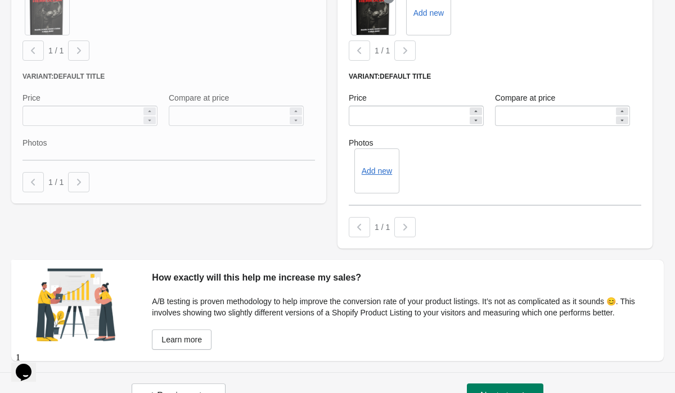
click at [399, 225] on div at bounding box center [404, 227] width 21 height 20
click at [361, 225] on div at bounding box center [359, 227] width 21 height 20
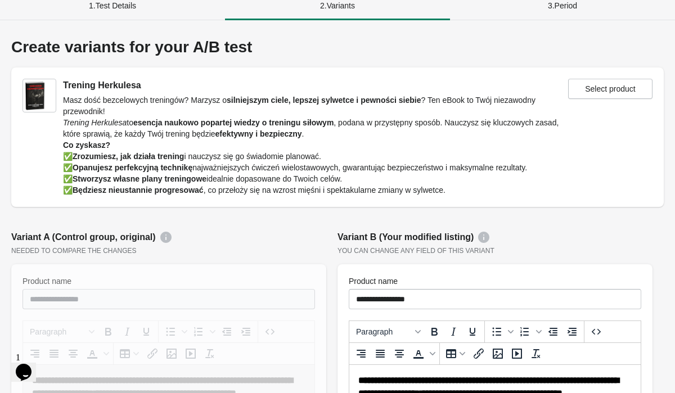
scroll to position [0, 0]
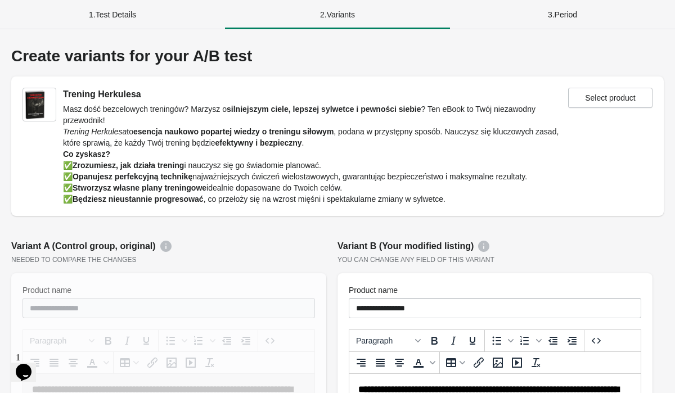
click at [627, 245] on div "Variant B (Your modified listing)" at bounding box center [495, 247] width 315 height 14
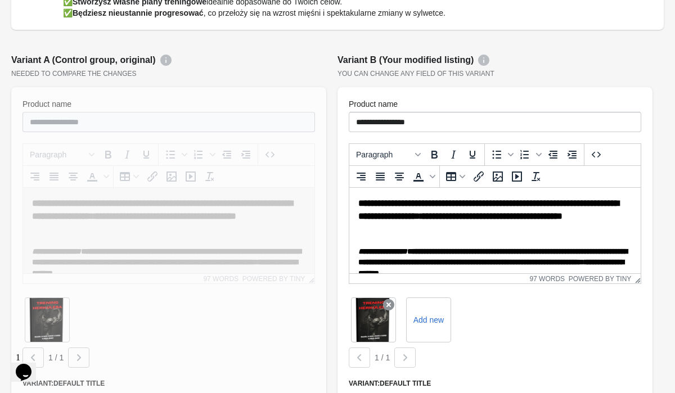
scroll to position [153, 0]
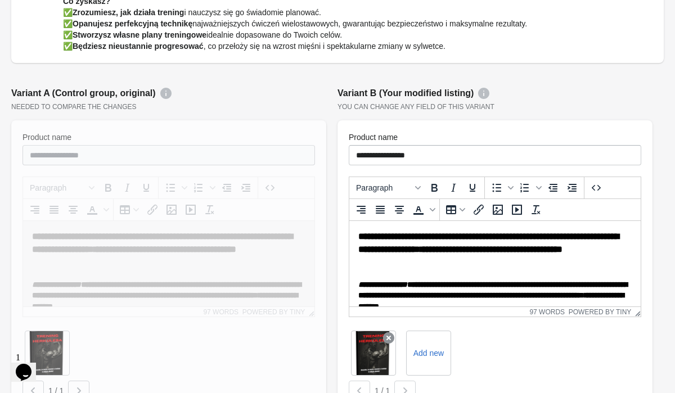
click at [559, 99] on div "Variant B (Your modified listing)" at bounding box center [495, 94] width 315 height 14
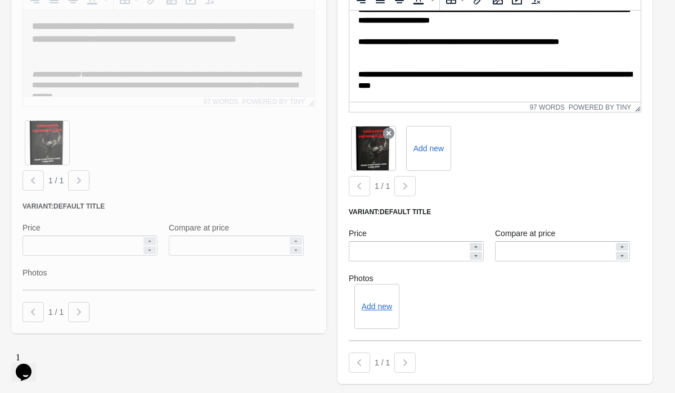
scroll to position [153, 0]
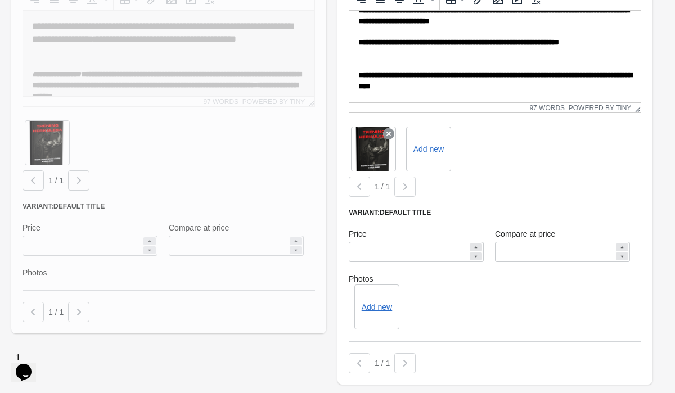
drag, startPoint x: 639, startPoint y: 104, endPoint x: 653, endPoint y: 110, distance: 15.9
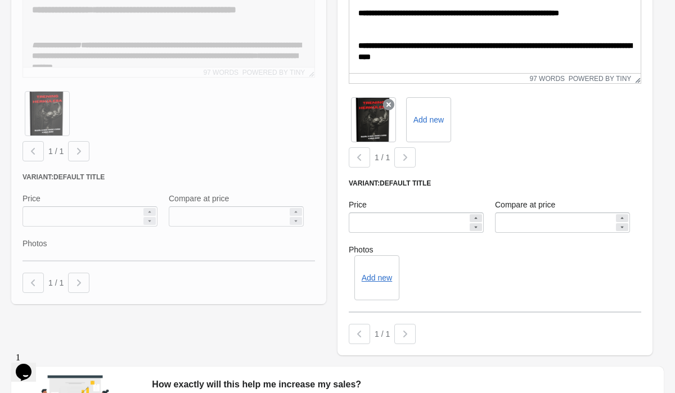
scroll to position [396, 0]
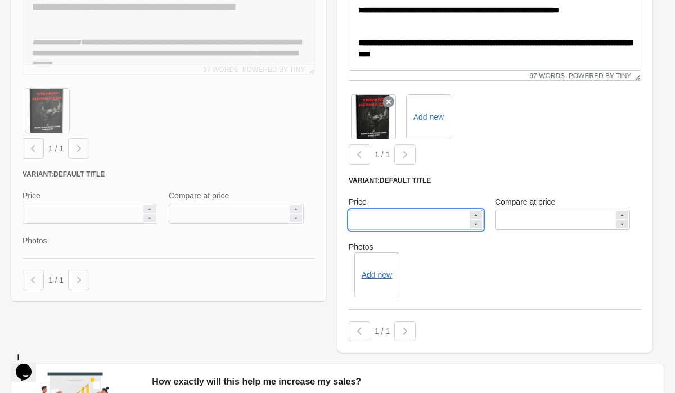
click at [361, 219] on input "*****" at bounding box center [408, 220] width 119 height 20
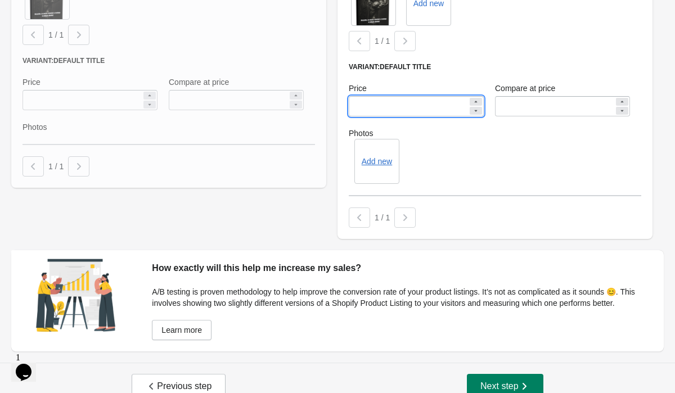
scroll to position [537, 0]
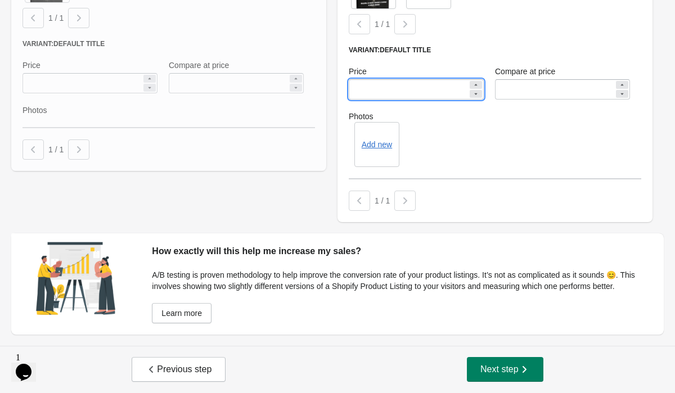
click at [444, 122] on div "Add new" at bounding box center [495, 144] width 293 height 45
click at [438, 83] on input "**" at bounding box center [408, 89] width 119 height 20
type input "**"
click at [521, 367] on icon "button" at bounding box center [524, 369] width 11 height 11
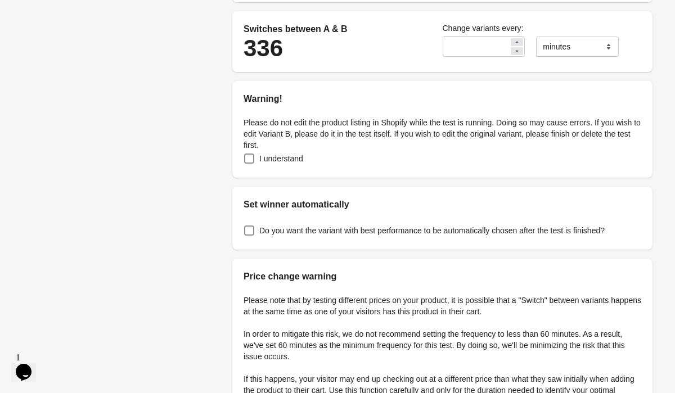
scroll to position [313, 0]
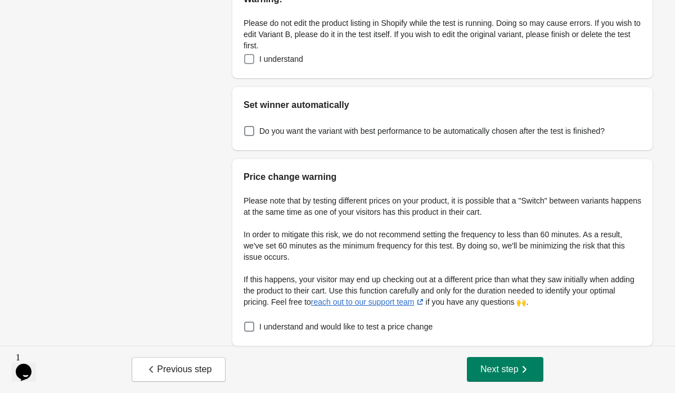
click at [249, 60] on span at bounding box center [249, 59] width 10 height 10
click at [247, 326] on span at bounding box center [249, 327] width 10 height 10
click at [500, 367] on span "Next step" at bounding box center [506, 369] width 50 height 11
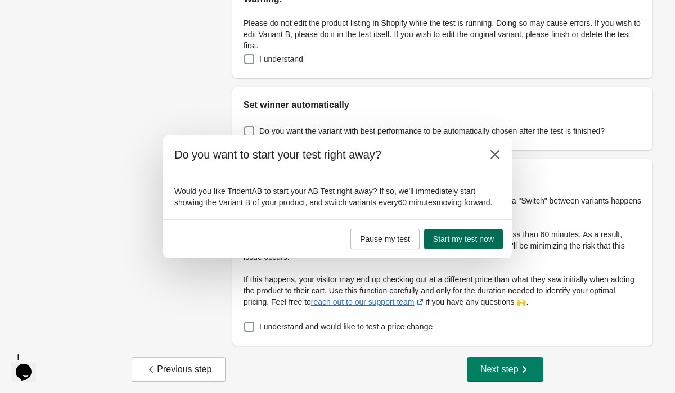
click at [465, 243] on span "Start my test now" at bounding box center [463, 239] width 61 height 9
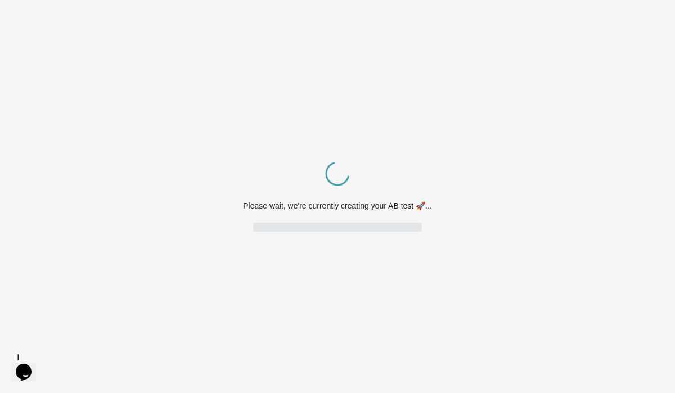
scroll to position [0, 0]
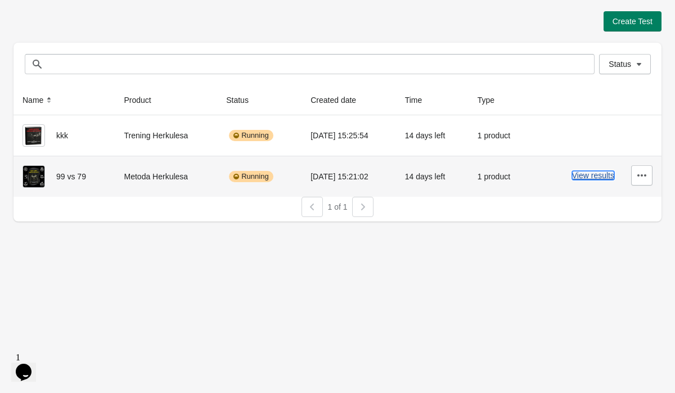
click at [609, 180] on button "View results" at bounding box center [593, 175] width 42 height 9
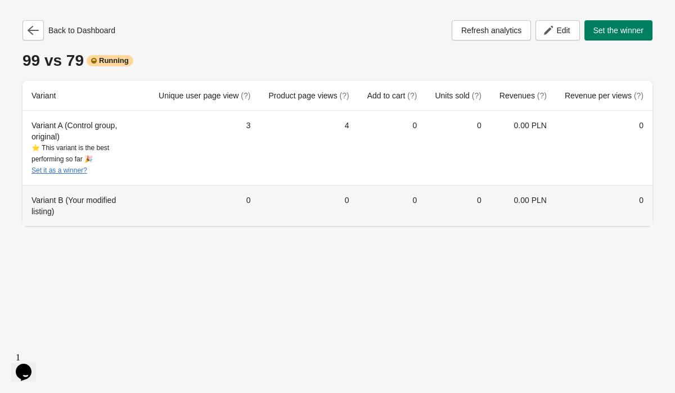
click at [97, 200] on div "Variant B (Your modified listing)" at bounding box center [86, 206] width 109 height 23
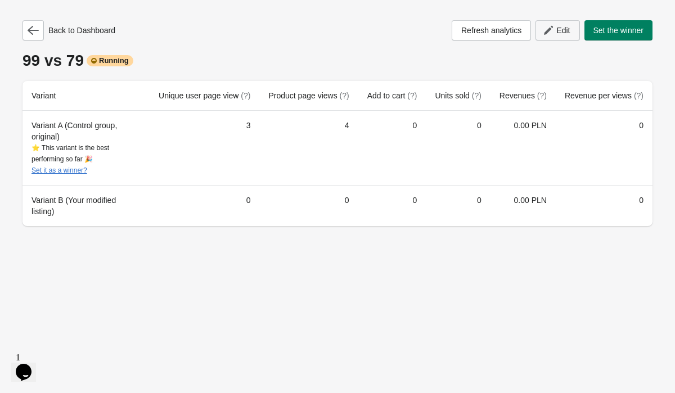
click at [559, 35] on span "Edit" at bounding box center [557, 30] width 25 height 11
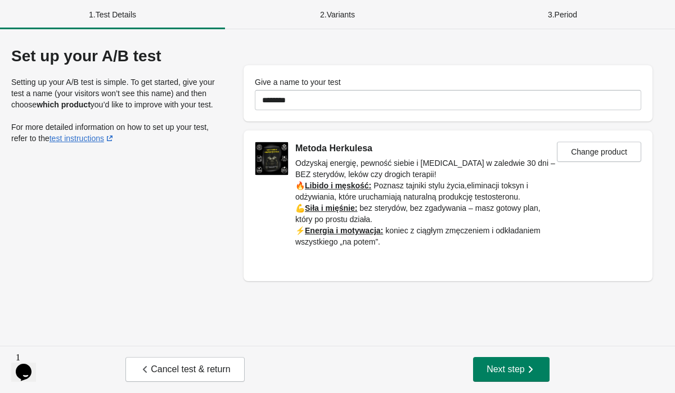
click at [354, 24] on div "2 . Variants" at bounding box center [337, 14] width 225 height 29
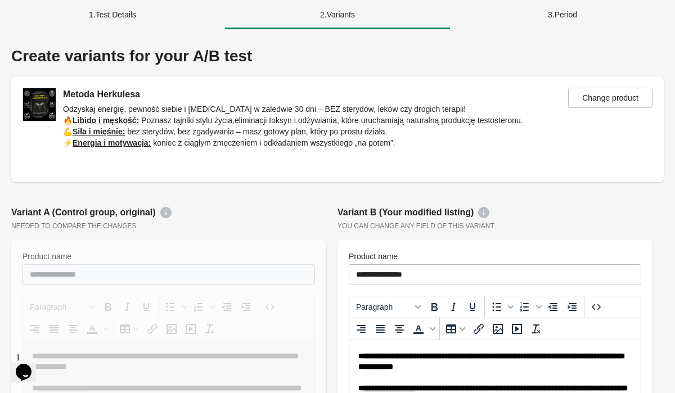
click at [123, 19] on div "1 . Test Details" at bounding box center [112, 14] width 225 height 29
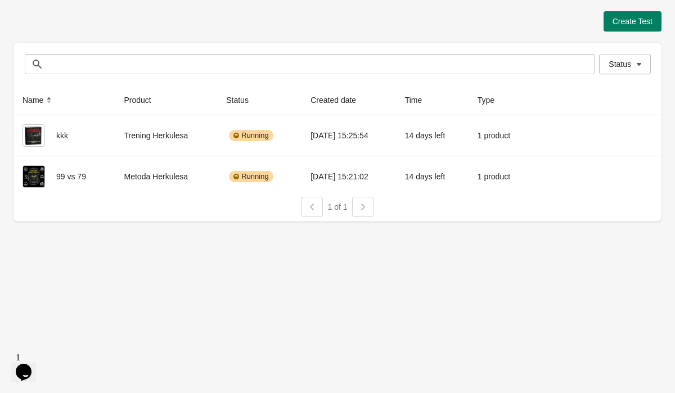
click at [30, 364] on icon "Chat widget" at bounding box center [24, 372] width 16 height 17
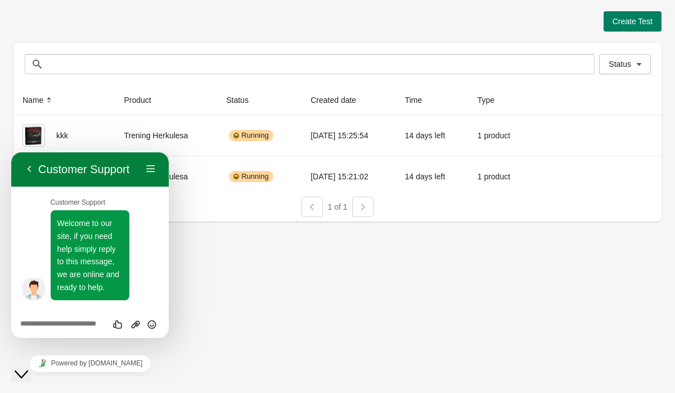
click at [221, 325] on div "Create Test Status Status Name Product Status Created date Time Type kkk Trenin…" at bounding box center [337, 196] width 675 height 393
click at [28, 168] on button "Back" at bounding box center [29, 169] width 18 height 17
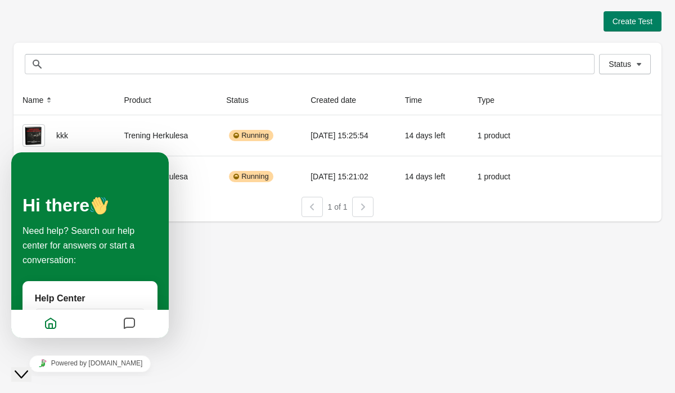
click at [306, 366] on div "Create Test Status Status Name Product Status Created date Time Type kkk Trenin…" at bounding box center [337, 196] width 675 height 393
